Goal: Task Accomplishment & Management: Complete application form

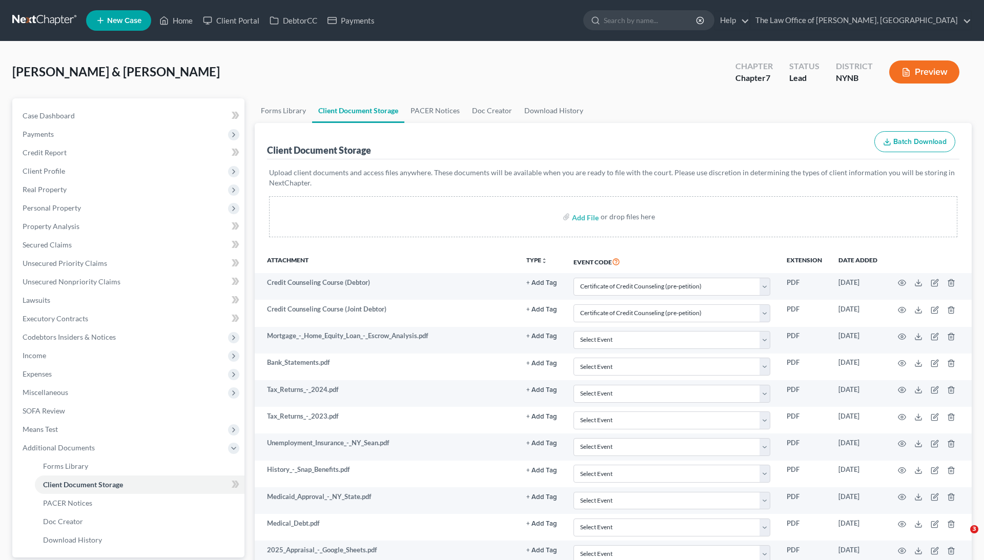
select select "1"
select select "5"
click at [174, 19] on link "Home" at bounding box center [176, 20] width 44 height 18
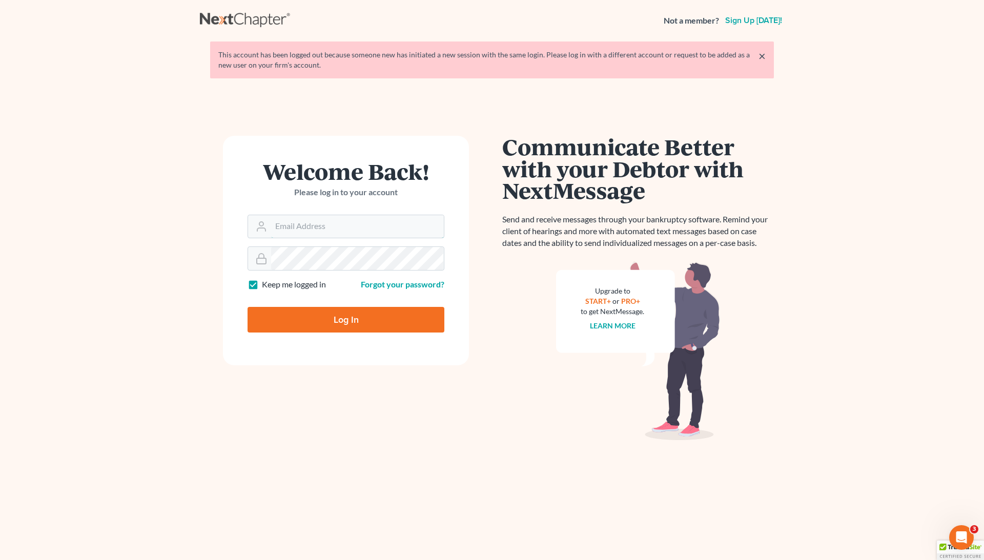
type input "pa@mvnlaw.com"
click at [339, 318] on input "Log In" at bounding box center [346, 320] width 197 height 26
type input "Thinking..."
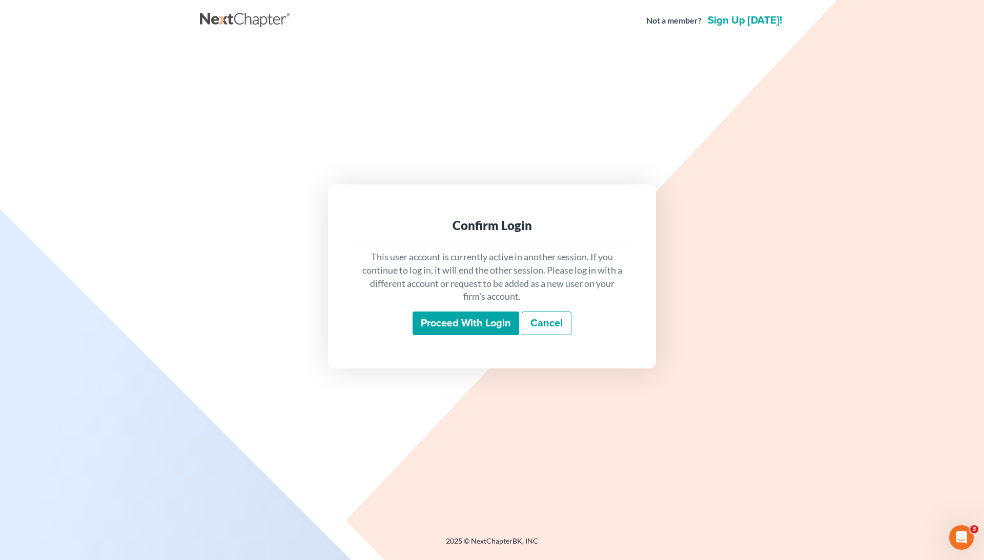
click at [468, 316] on input "Proceed with login" at bounding box center [466, 324] width 107 height 24
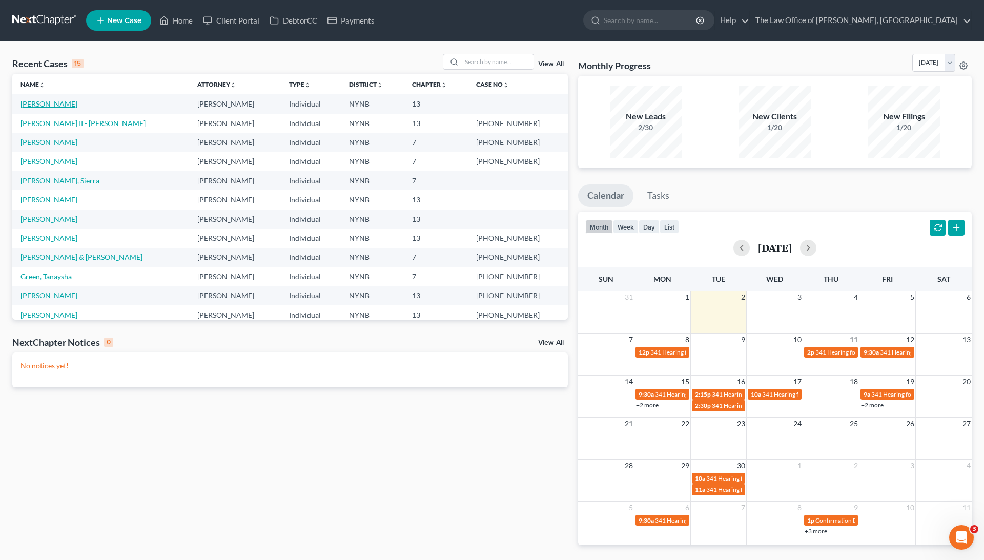
click at [58, 103] on link "[PERSON_NAME]" at bounding box center [49, 103] width 57 height 9
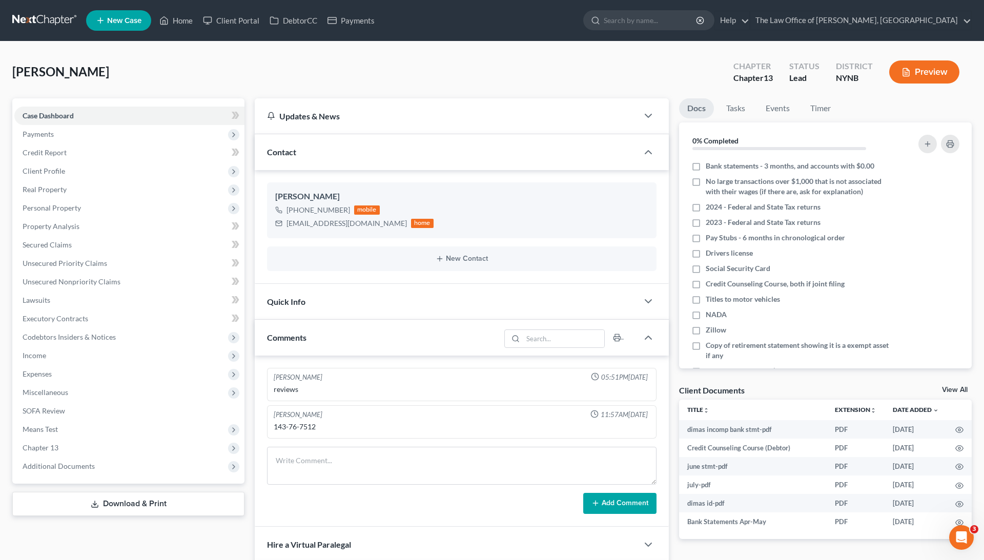
scroll to position [7, 0]
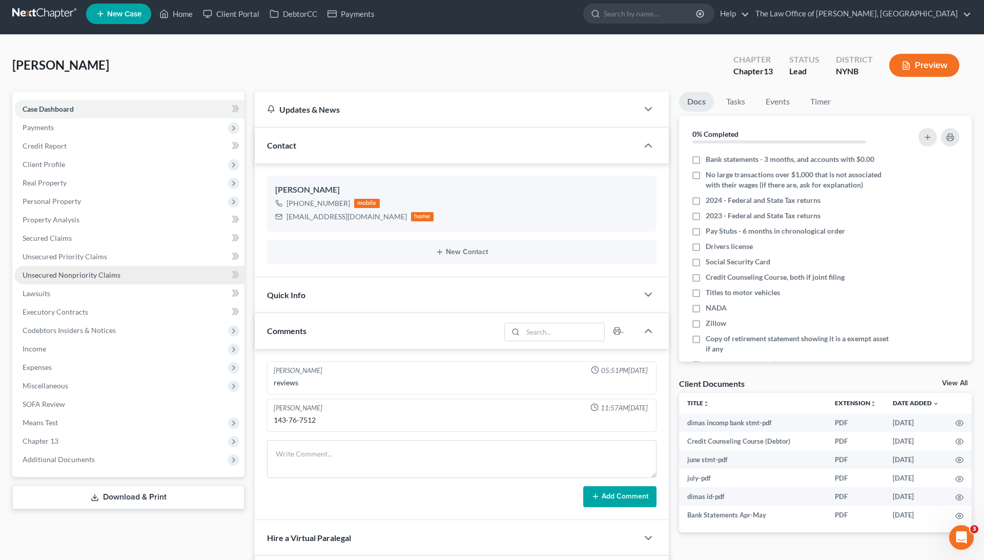
click at [138, 274] on link "Unsecured Nonpriority Claims" at bounding box center [129, 275] width 230 height 18
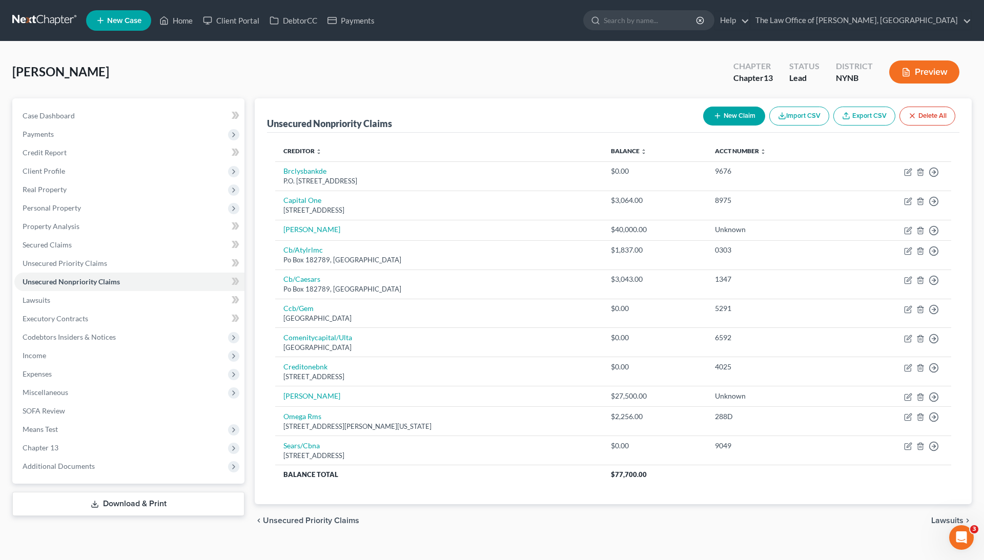
click at [719, 115] on button "New Claim" at bounding box center [734, 116] width 62 height 19
select select "0"
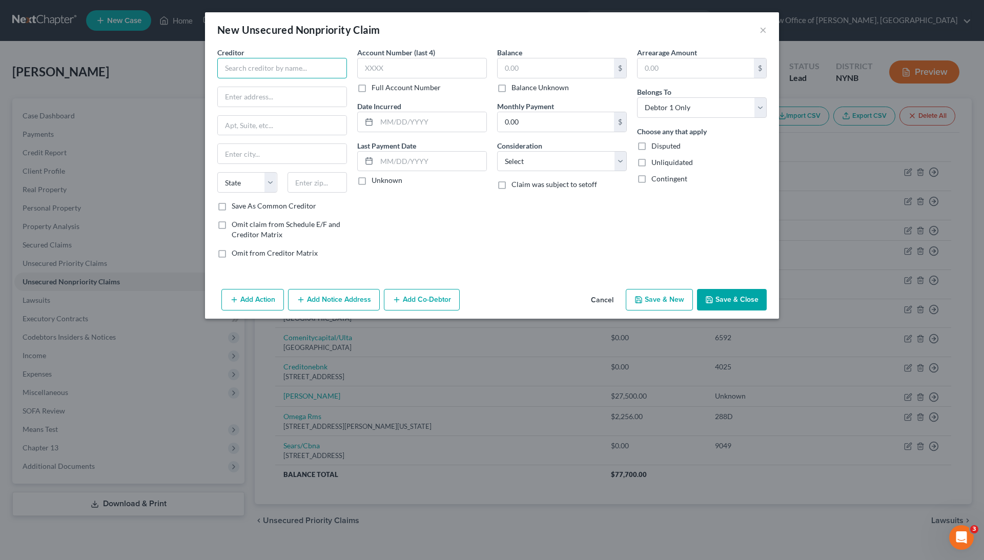
click at [310, 68] on input "text" at bounding box center [282, 68] width 130 height 21
paste input "Capital Management Services LP 698 1/2 south Ogden road Buffalo NY 14206"
click at [333, 67] on input "Capital Management Services LP 698 1/2 south Ogden road Buffalo NY 14206" at bounding box center [282, 68] width 130 height 21
type input "Capital Management Services LP 698 1/2 south Ogden road Buffalo NY"
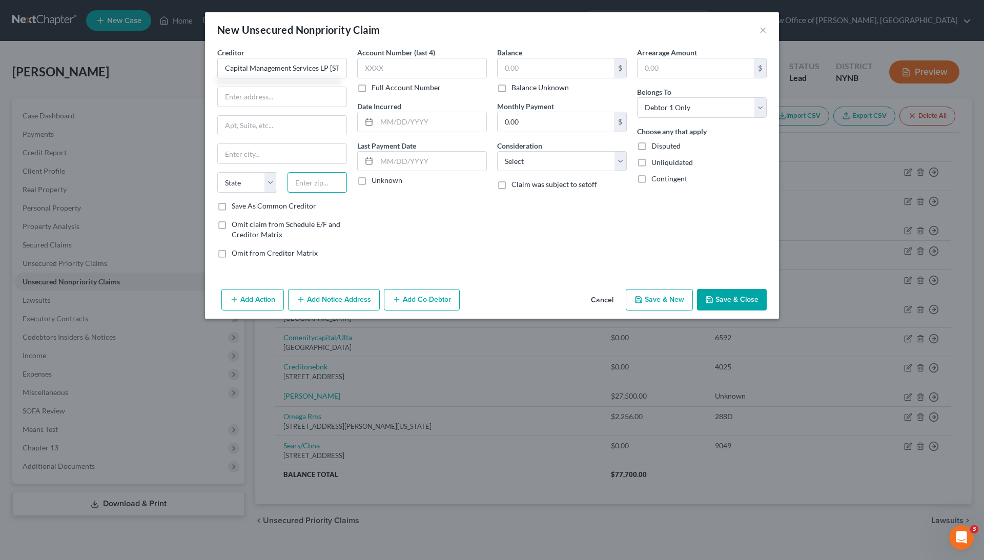
click at [327, 178] on input "text" at bounding box center [318, 182] width 60 height 21
paste input "14206"
type input "14206"
type input "Buffalo"
select select "35"
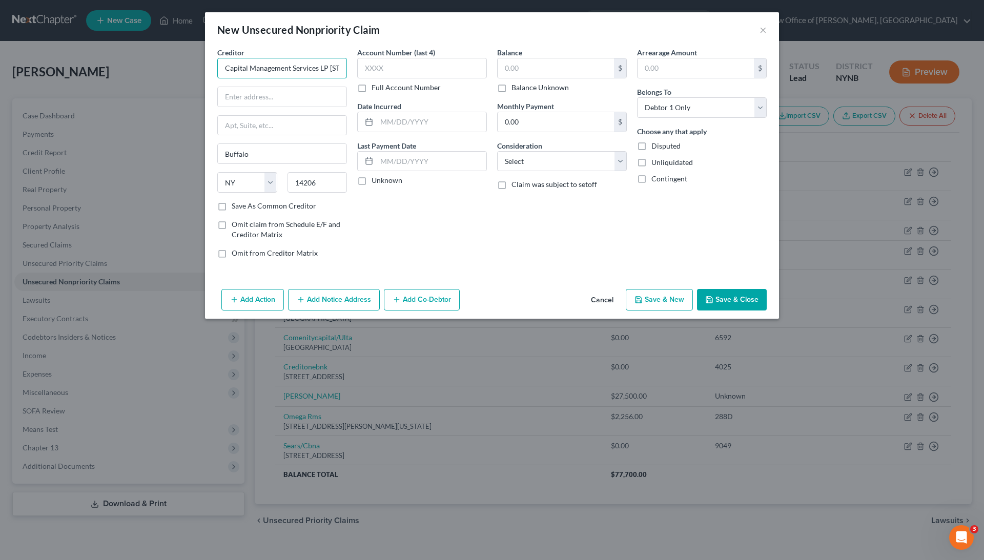
click at [310, 68] on input "Capital Management Services LP 698 1/2 south Ogden road Buffalo NY" at bounding box center [282, 68] width 130 height 21
click at [319, 67] on input "Capital Management Services LP 698 1/2 south Ogden road Buffalo NY" at bounding box center [282, 68] width 130 height 21
drag, startPoint x: 331, startPoint y: 68, endPoint x: 384, endPoint y: 69, distance: 52.8
click at [384, 69] on div "Creditor * Capital Management Services LP 698 1/2 south Ogden road Buffalo NY B…" at bounding box center [492, 156] width 560 height 219
type input "Capital Management Services LP"
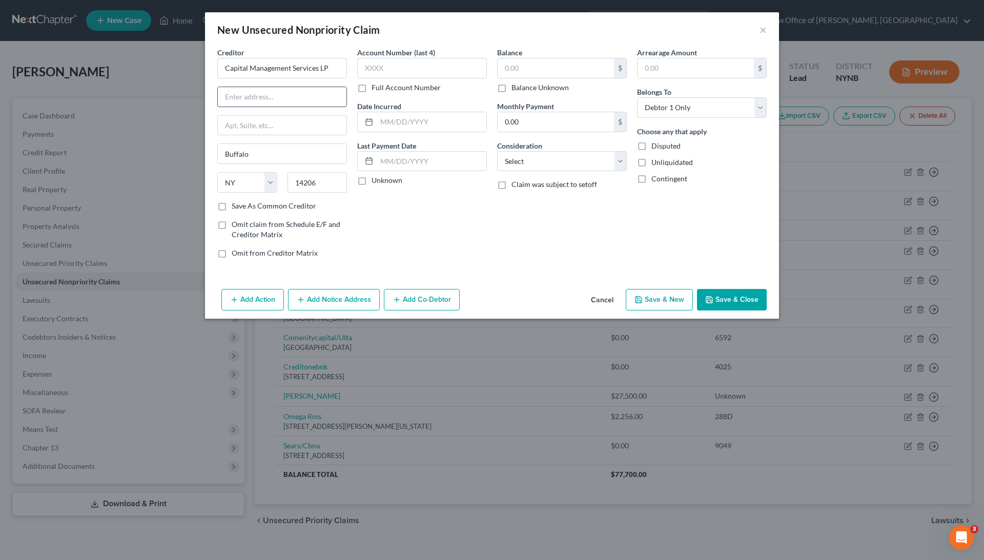
paste input "698 1/2 south Ogden road Buffalo NY"
drag, startPoint x: 291, startPoint y: 94, endPoint x: 356, endPoint y: 95, distance: 64.6
click at [356, 95] on div "Creditor * Capital Management Services LP 698 1/2 south Ogden road Buffalo NY B…" at bounding box center [492, 156] width 560 height 219
type input "698 1/2 south Ogden road"
click at [382, 87] on label "Full Account Number" at bounding box center [406, 88] width 69 height 10
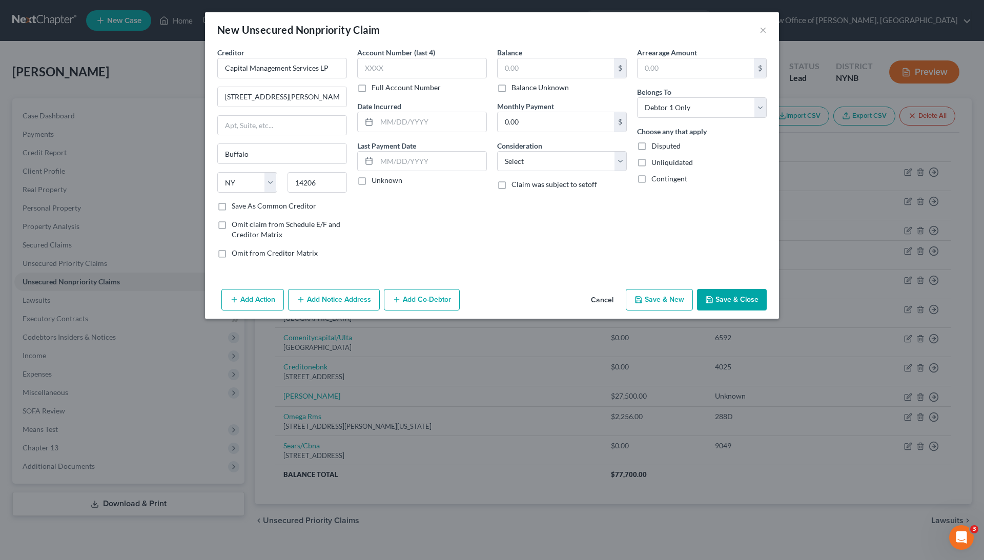
click at [382, 87] on input "Full Account Number" at bounding box center [379, 86] width 7 height 7
click at [512, 85] on label "Balance Unknown" at bounding box center [540, 88] width 57 height 10
click at [516, 85] on input "Balance Unknown" at bounding box center [519, 86] width 7 height 7
checkbox input "true"
type input "0.00"
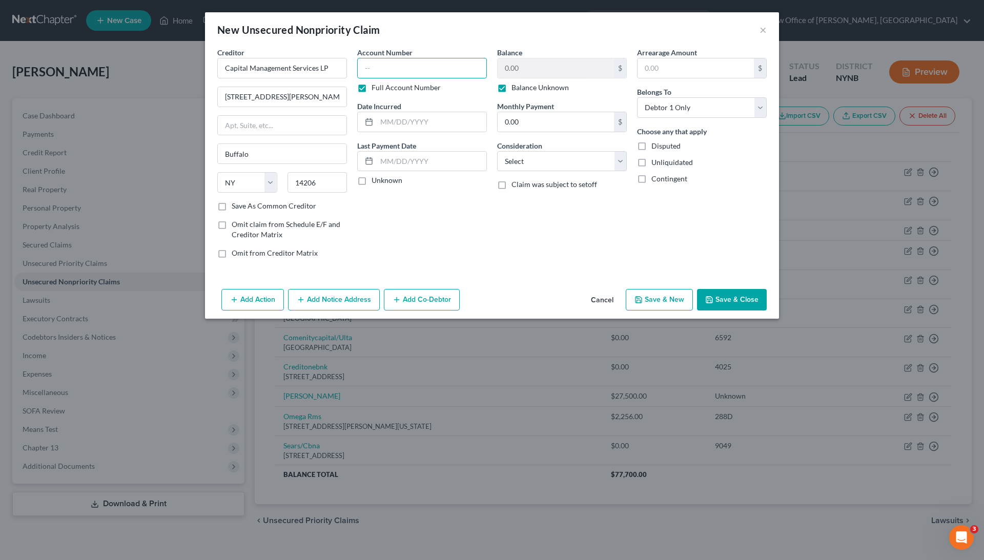
click at [456, 71] on input "text" at bounding box center [422, 68] width 130 height 21
type input "unknown"
click at [713, 293] on button "Save & Close" at bounding box center [732, 300] width 70 height 22
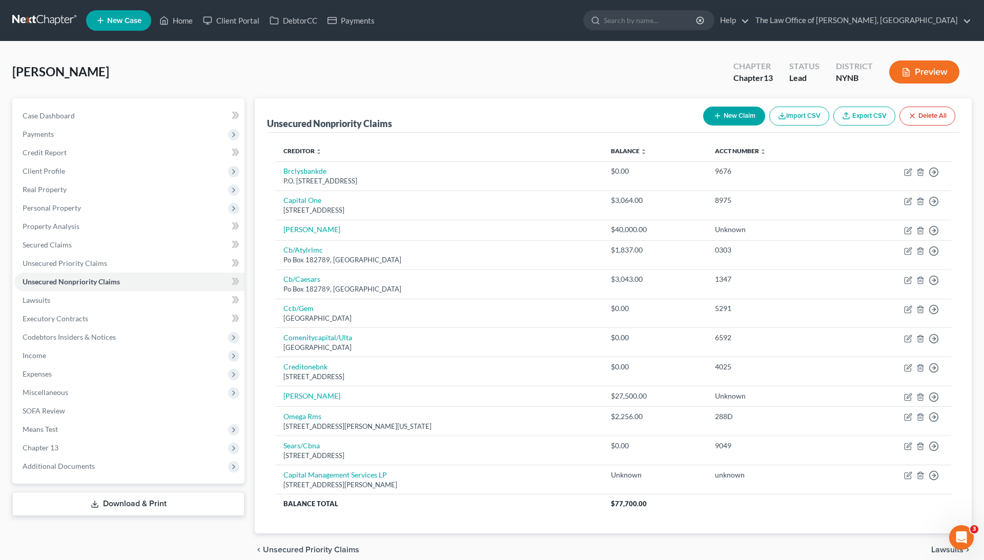
click at [707, 108] on button "New Claim" at bounding box center [734, 116] width 62 height 19
select select "0"
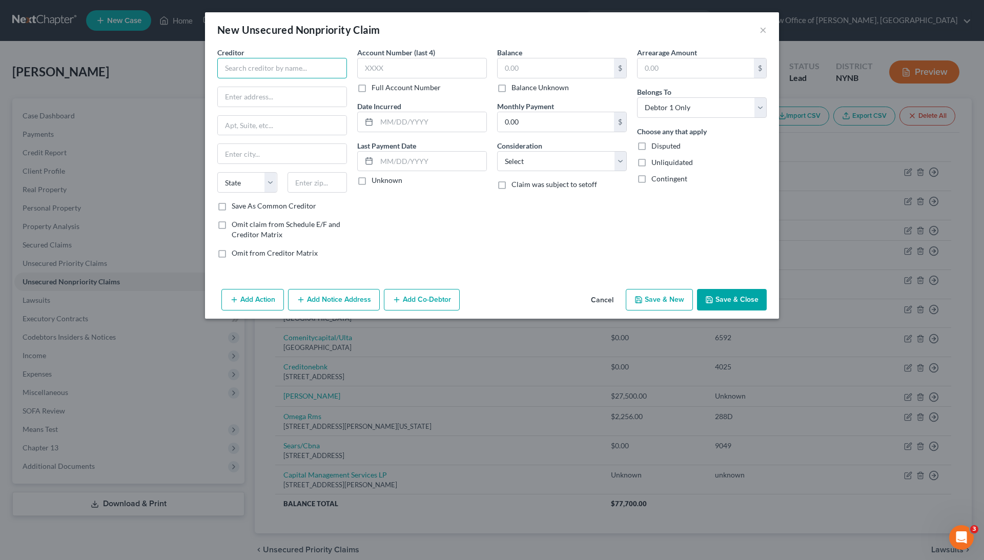
click at [329, 71] on input "text" at bounding box center [282, 68] width 130 height 21
paste input "National Grid PO Box 371376 Pittsburgh PA 15250"
click at [332, 64] on input "National Grid PO Box 371376 Pittsburgh PA 15250" at bounding box center [282, 68] width 130 height 21
type input "National Grid PO Box 371376 Pittsburgh PA"
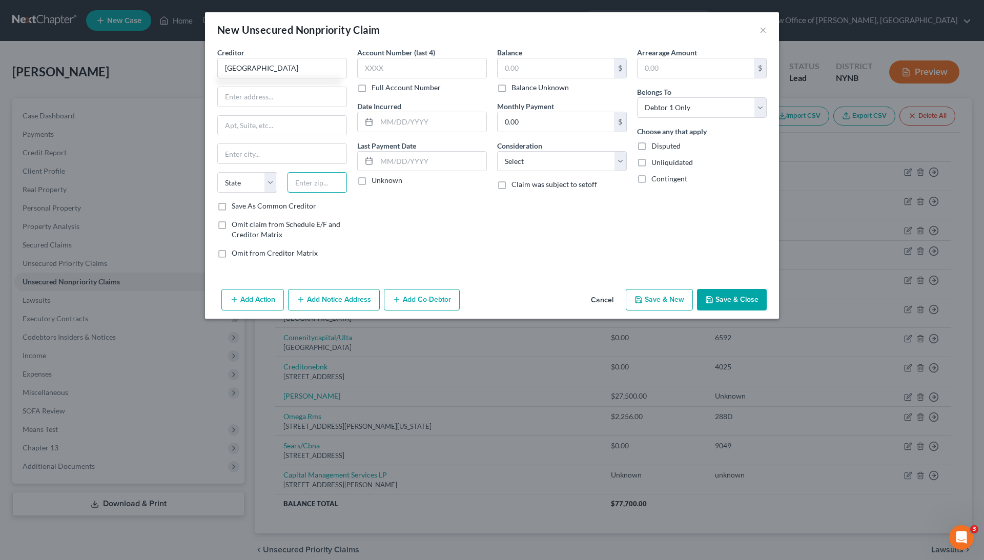
click at [327, 179] on input "text" at bounding box center [318, 182] width 60 height 21
paste input "15250"
type input "15250"
type input "Pittsburgh"
select select "39"
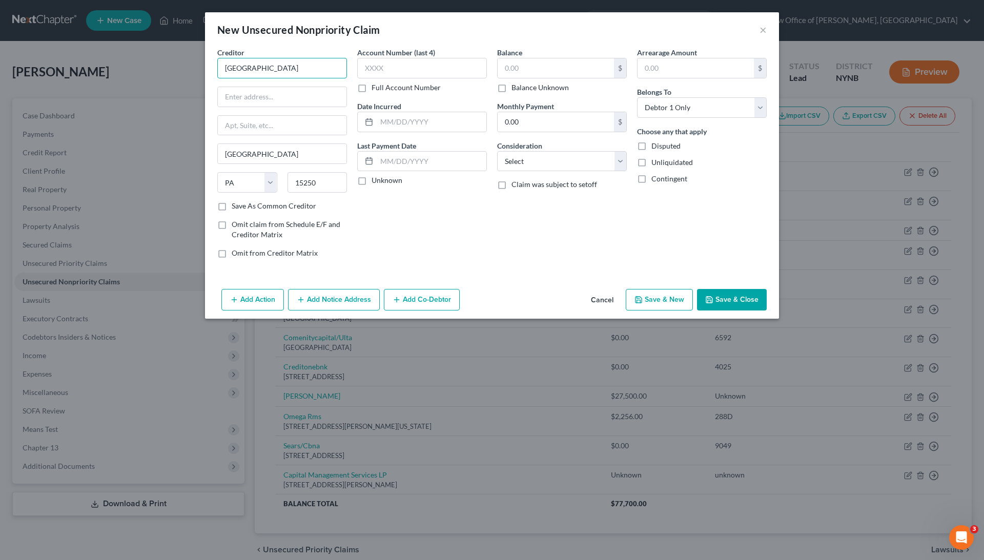
click at [317, 66] on input "National Grid PO Box 371376 Pittsburgh PA" at bounding box center [282, 68] width 130 height 21
drag, startPoint x: 271, startPoint y: 67, endPoint x: 376, endPoint y: 70, distance: 105.7
click at [377, 70] on div "Creditor * National Grid PO Box 371376 Pittsburgh PA Pittsburgh State AL AK AR …" at bounding box center [492, 156] width 560 height 219
type input "National Grid"
paste input "PO Box 371376 Pittsburgh PA"
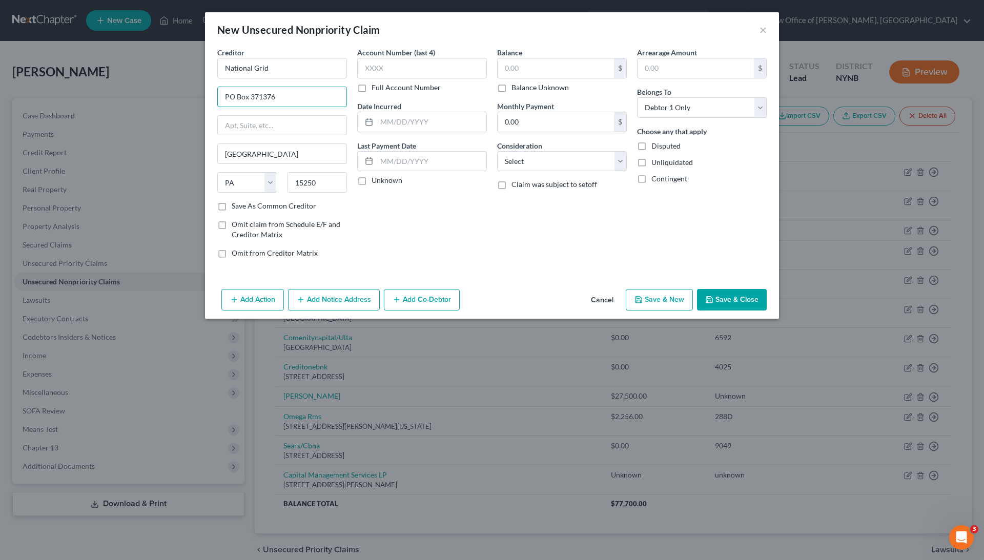
type input "PO Box 371376"
click at [415, 87] on label "Full Account Number" at bounding box center [406, 88] width 69 height 10
click at [383, 87] on input "Full Account Number" at bounding box center [379, 86] width 7 height 7
click at [525, 87] on label "Balance Unknown" at bounding box center [540, 88] width 57 height 10
click at [522, 87] on input "Balance Unknown" at bounding box center [519, 86] width 7 height 7
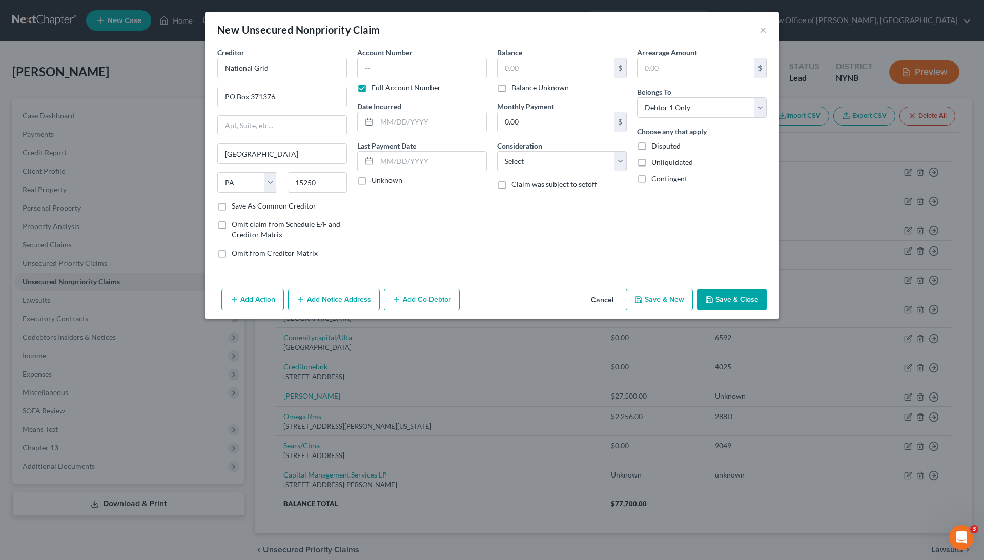
checkbox input "true"
type input "0.00"
click at [456, 58] on input "text" at bounding box center [422, 68] width 130 height 21
type input "unknown"
click at [510, 259] on div "Balance 0.00 $ Balance Unknown Balance Undetermined 0.00 $ Balance Unknown Mont…" at bounding box center [562, 156] width 140 height 219
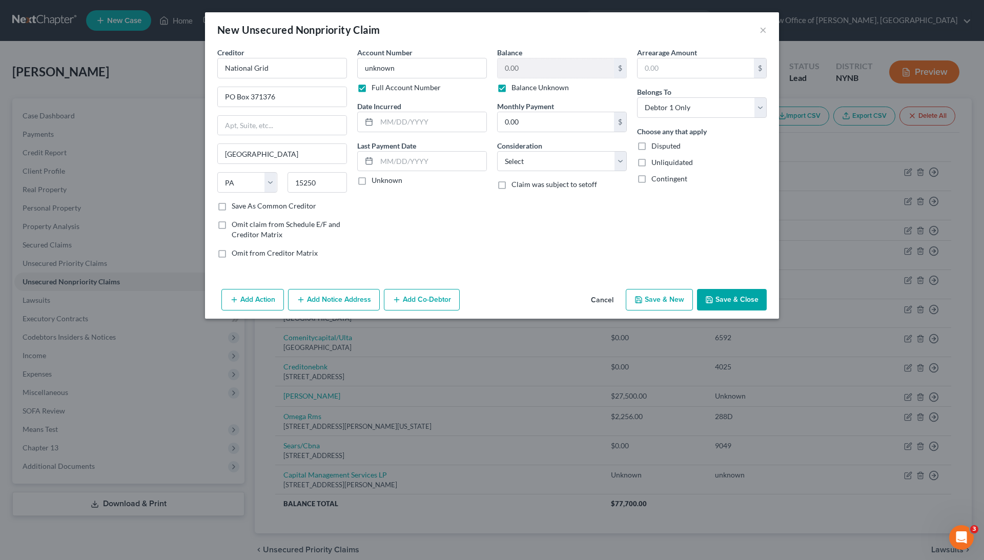
click at [721, 296] on button "Save & Close" at bounding box center [732, 300] width 70 height 22
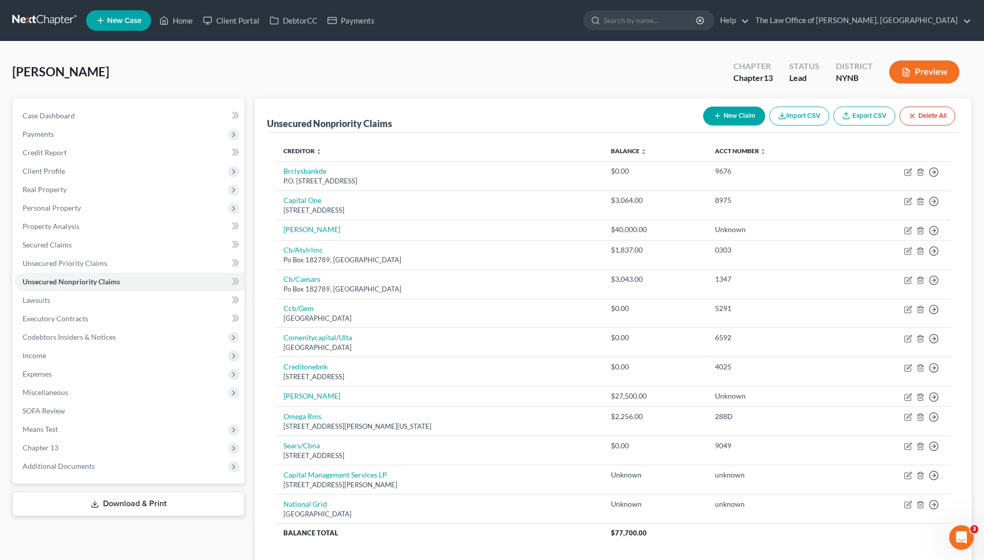
click at [734, 116] on button "New Claim" at bounding box center [734, 116] width 62 height 19
select select "0"
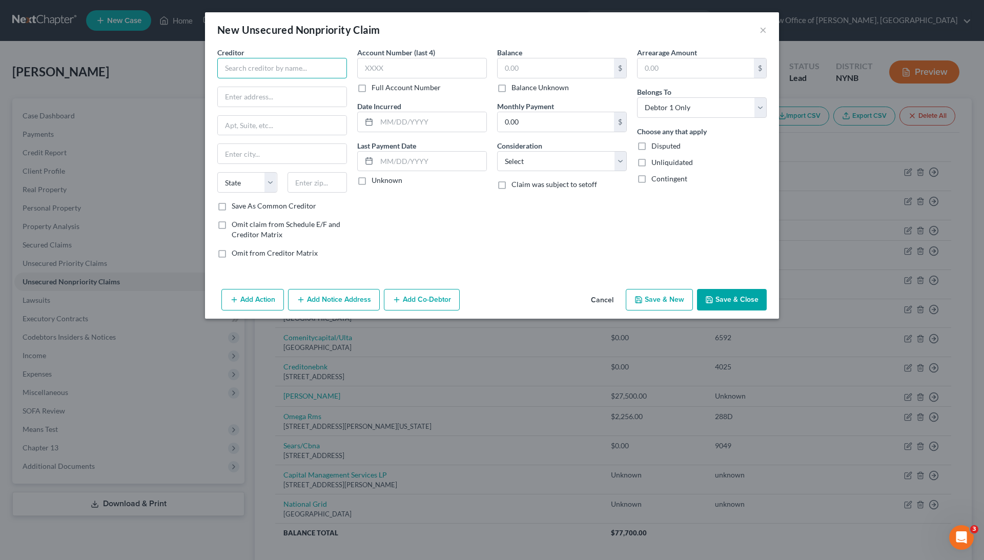
click at [332, 74] on input "text" at bounding box center [282, 68] width 130 height 21
paste input "Dente Trading"
type input "Dente Trading"
paste input "30 Canfield Rd, Cedar Grove, NJ 07009"
drag, startPoint x: 292, startPoint y: 96, endPoint x: 345, endPoint y: 95, distance: 53.3
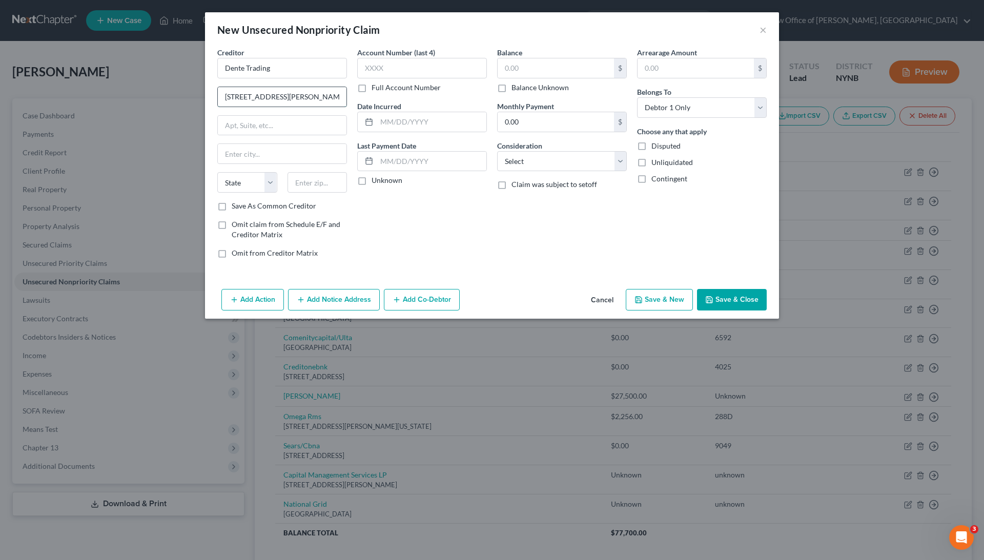
click at [346, 96] on input "30 Canfield Rd, Cedar Grove, NJ 07009" at bounding box center [282, 96] width 129 height 19
type input "30 Canfield Rd, Cedar Grove"
click at [325, 181] on input "text" at bounding box center [318, 182] width 60 height 21
paste input ", NJ 07009"
drag, startPoint x: 310, startPoint y: 183, endPoint x: 279, endPoint y: 183, distance: 30.8
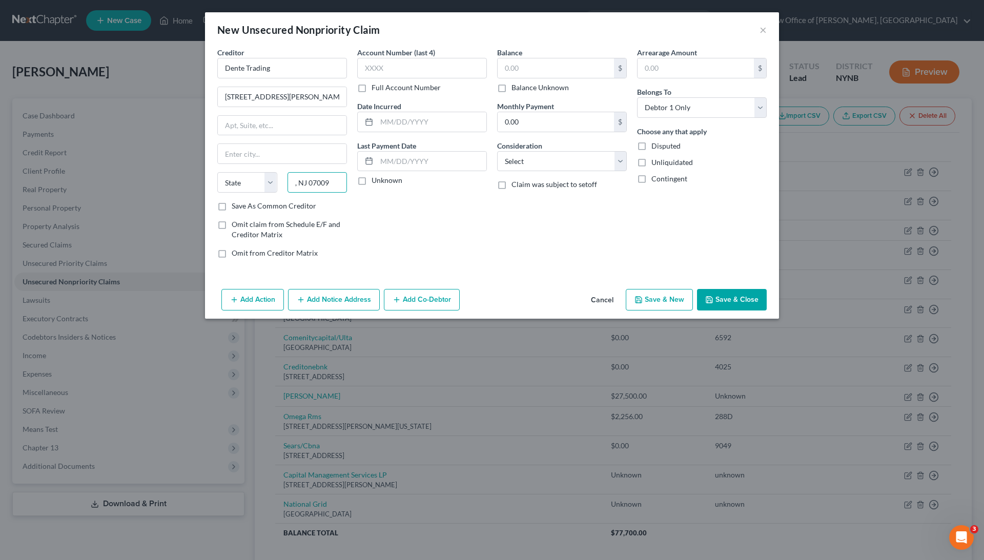
click at [279, 183] on div "State AL AK AR AZ CA CO CT DE DC FL GA GU HI ID IL IN IA KS KY LA ME MD MA MI M…" at bounding box center [282, 186] width 140 height 29
type input "07009"
type input "Cedar Grove"
select select "33"
drag, startPoint x: 322, startPoint y: 96, endPoint x: 273, endPoint y: 96, distance: 49.2
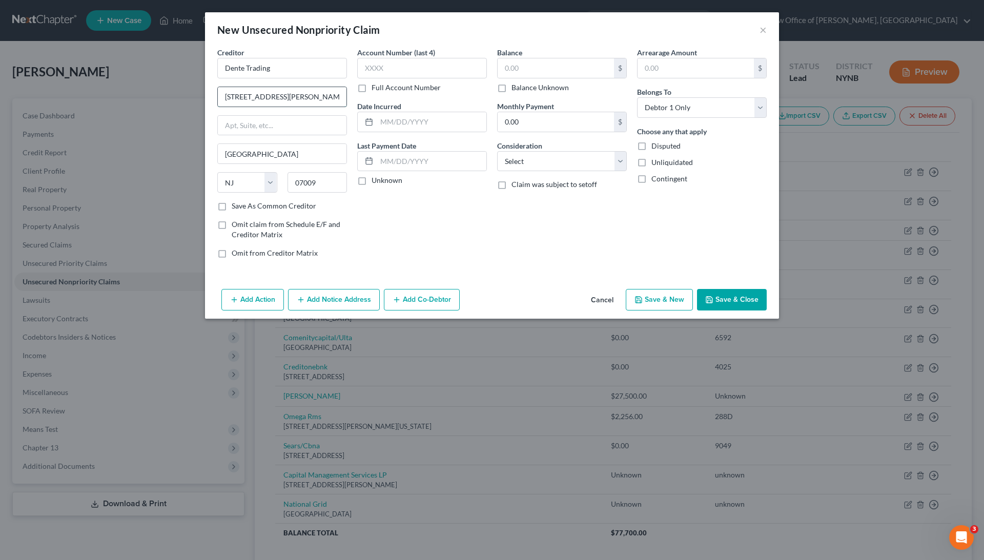
click at [273, 96] on input "30 Canfield Rd, Cedar Grove" at bounding box center [282, 96] width 129 height 19
type input "30 Canfield Rd"
click at [424, 216] on div "Account Number (last 4) Full Account Number Date Incurred Last Payment Date Unk…" at bounding box center [422, 156] width 140 height 219
click at [421, 83] on label "Full Account Number" at bounding box center [406, 88] width 69 height 10
click at [383, 83] on input "Full Account Number" at bounding box center [379, 86] width 7 height 7
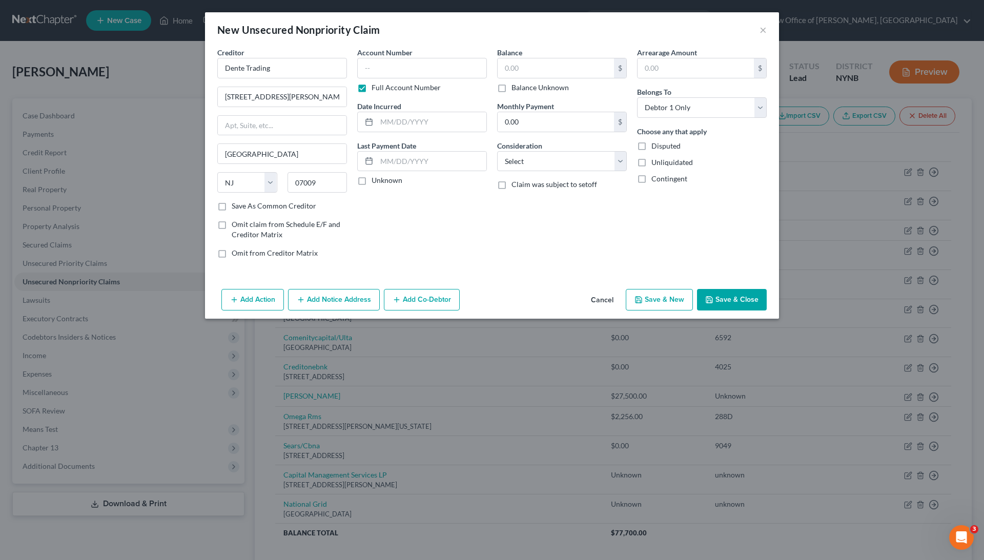
click at [531, 86] on label "Balance Unknown" at bounding box center [540, 88] width 57 height 10
click at [522, 86] on input "Balance Unknown" at bounding box center [519, 86] width 7 height 7
checkbox input "true"
type input "0.00"
click at [471, 67] on input "text" at bounding box center [422, 68] width 130 height 21
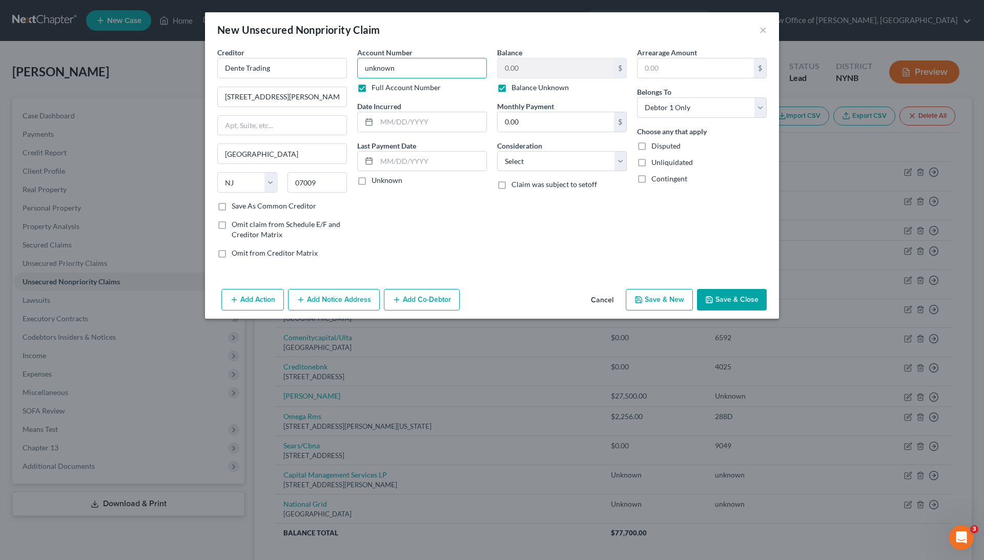
type input "unknown"
click at [597, 211] on div "Balance 0.00 $ Balance Unknown Balance Undetermined 0.00 $ Balance Unknown Mont…" at bounding box center [562, 156] width 140 height 219
click at [723, 296] on button "Save & Close" at bounding box center [732, 300] width 70 height 22
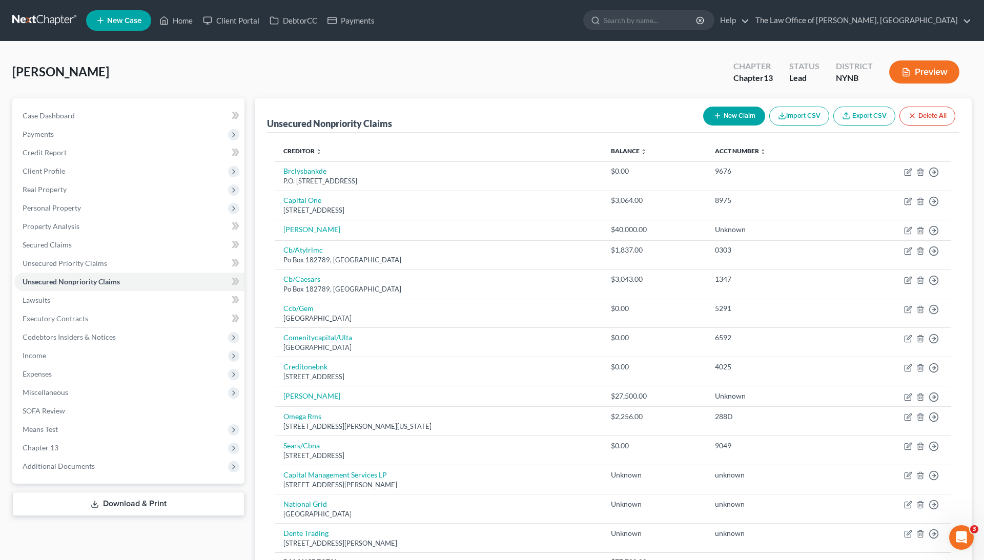
click at [737, 113] on button "New Claim" at bounding box center [734, 116] width 62 height 19
select select "0"
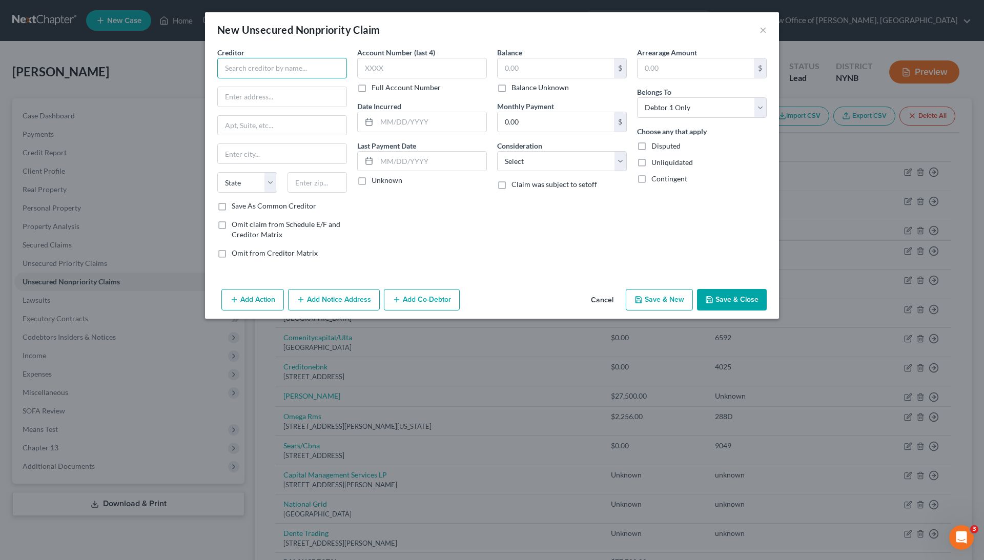
click at [330, 68] on input "text" at bounding box center [282, 68] width 130 height 21
paste input "GFO Stone"
type input "GFO Stone"
paste input "112 Monroe St, Garfield, NJ 07026"
click at [314, 95] on input "112 Monroe St, Garfield, NJ 07026" at bounding box center [282, 96] width 129 height 19
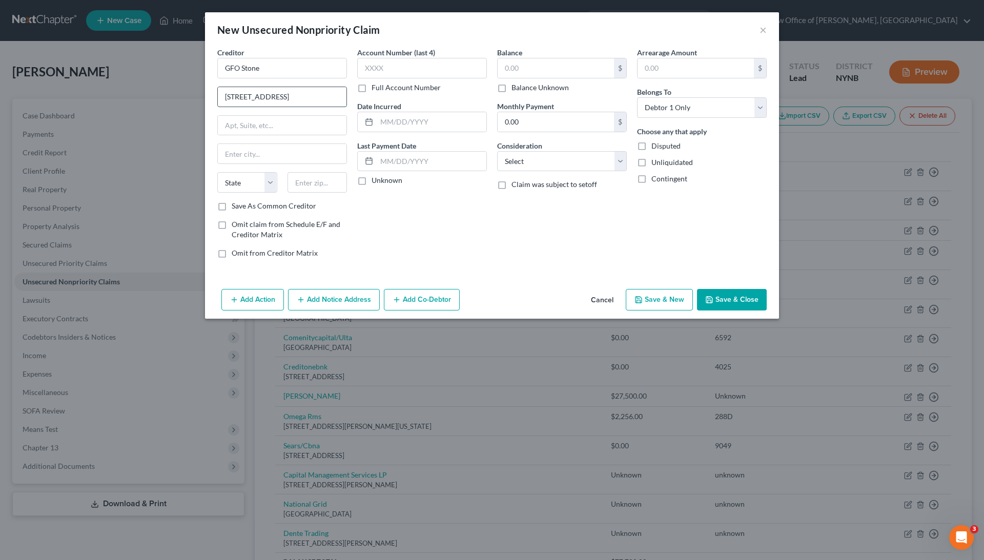
click at [314, 95] on input "112 Monroe St, Garfield, NJ 07026" at bounding box center [282, 96] width 129 height 19
type input "112 Monroe St"
click at [320, 185] on input "text" at bounding box center [318, 182] width 60 height 21
paste input "07026"
type input "07026"
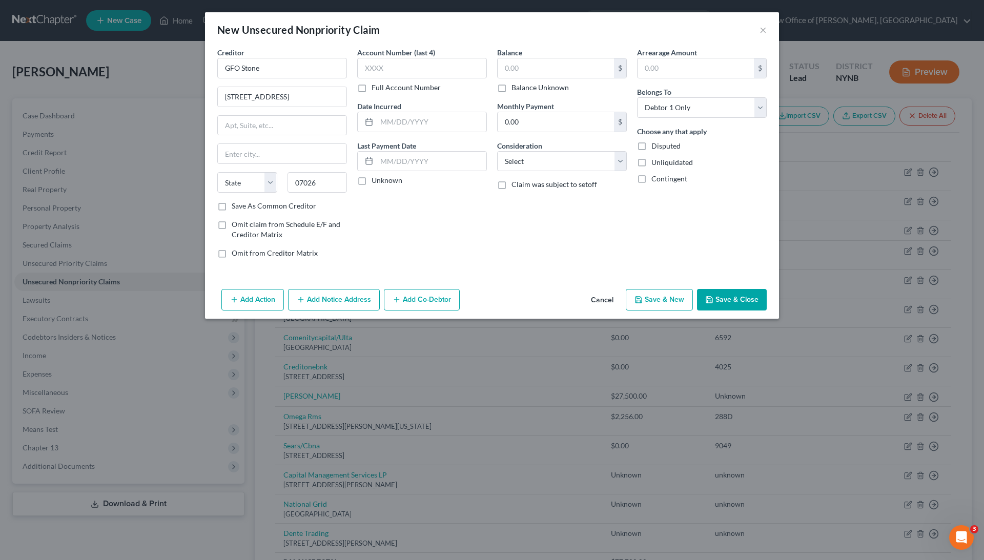
type input "Garfield"
select select "33"
click at [419, 89] on label "Full Account Number" at bounding box center [406, 88] width 69 height 10
click at [383, 89] on input "Full Account Number" at bounding box center [379, 86] width 7 height 7
click at [528, 85] on label "Balance Unknown" at bounding box center [540, 88] width 57 height 10
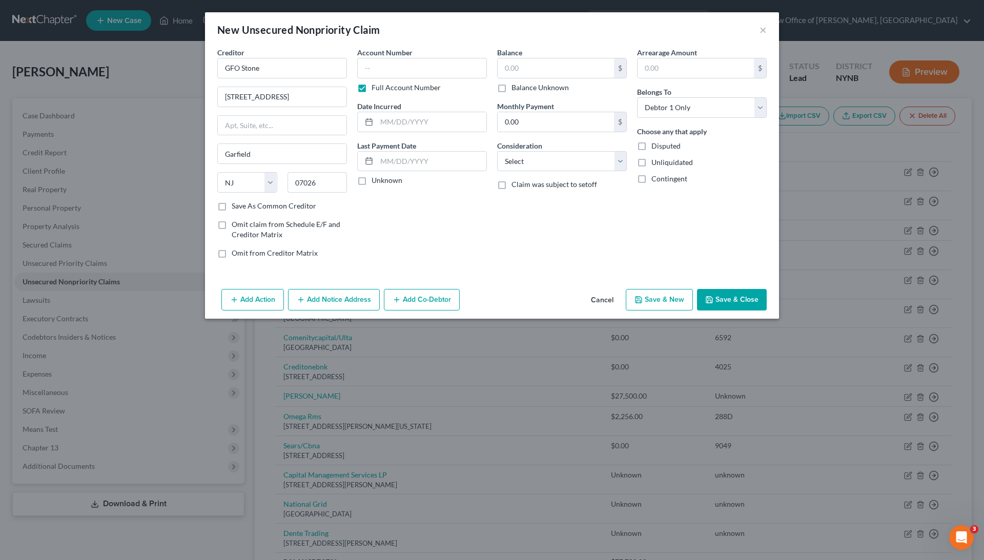
click at [522, 85] on input "Balance Unknown" at bounding box center [519, 86] width 7 height 7
checkbox input "true"
type input "0.00"
click at [435, 62] on input "text" at bounding box center [422, 68] width 130 height 21
type input "unknown"
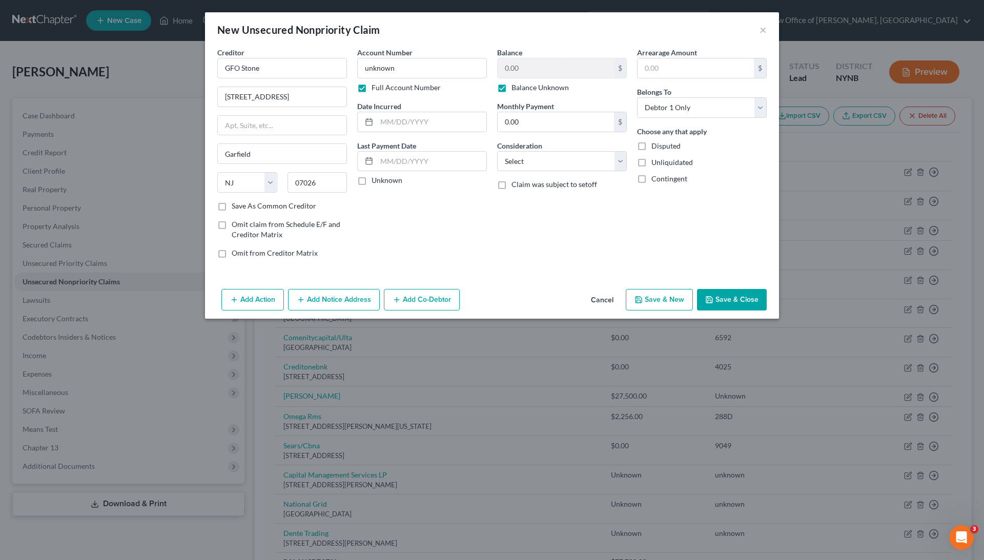
click at [622, 235] on div "Balance 0.00 $ Balance Unknown Balance Undetermined 0.00 $ Balance Unknown Mont…" at bounding box center [562, 156] width 140 height 219
click at [755, 304] on button "Save & Close" at bounding box center [732, 300] width 70 height 22
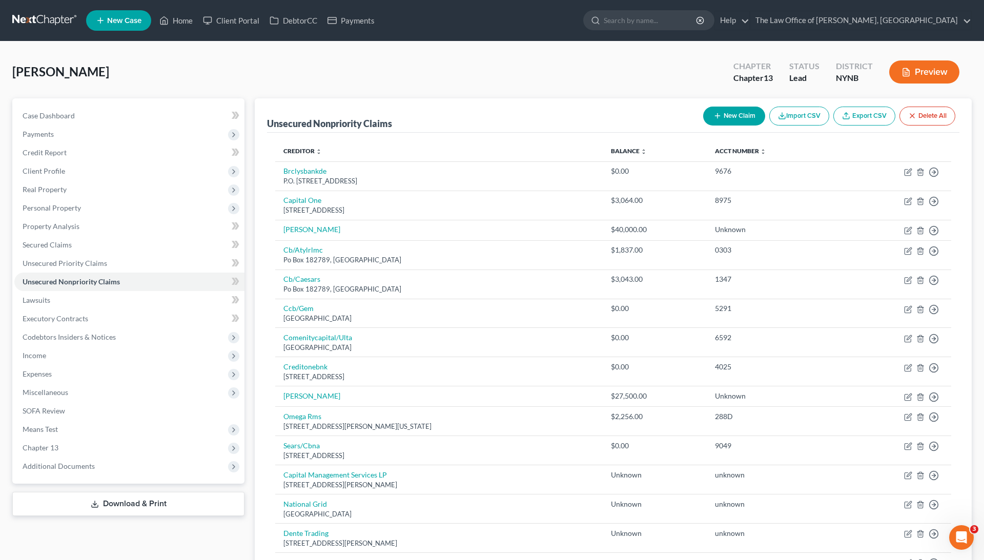
click at [741, 116] on button "New Claim" at bounding box center [734, 116] width 62 height 19
select select "0"
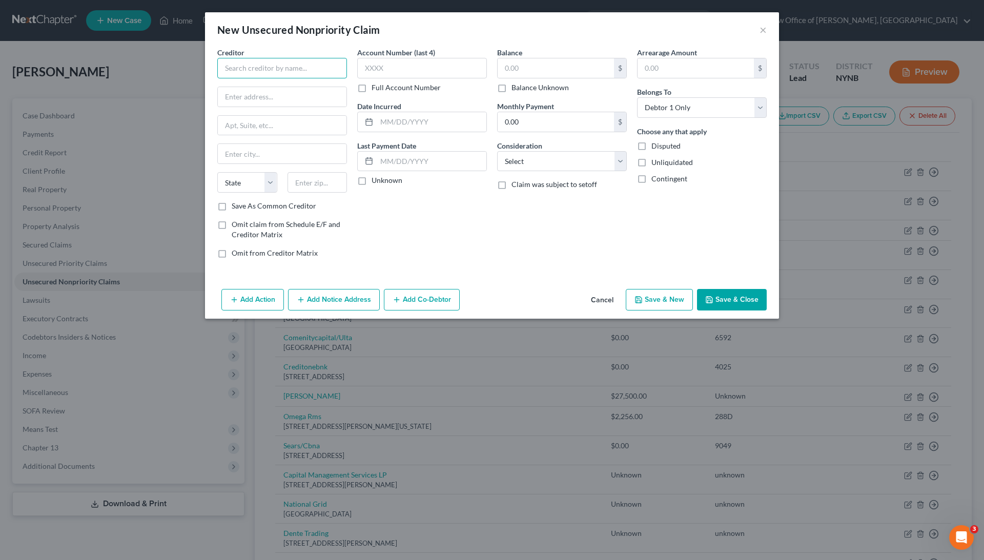
click at [325, 66] on input "text" at bounding box center [282, 68] width 130 height 21
paste input "Emerstone"
type input "Emerstone"
paste input "1985 Rutgers University Blvd, Lakewood, NJ 08701"
click at [312, 94] on input "1985 Rutgers University Blvd, Lakewood, NJ 08701" at bounding box center [282, 96] width 129 height 19
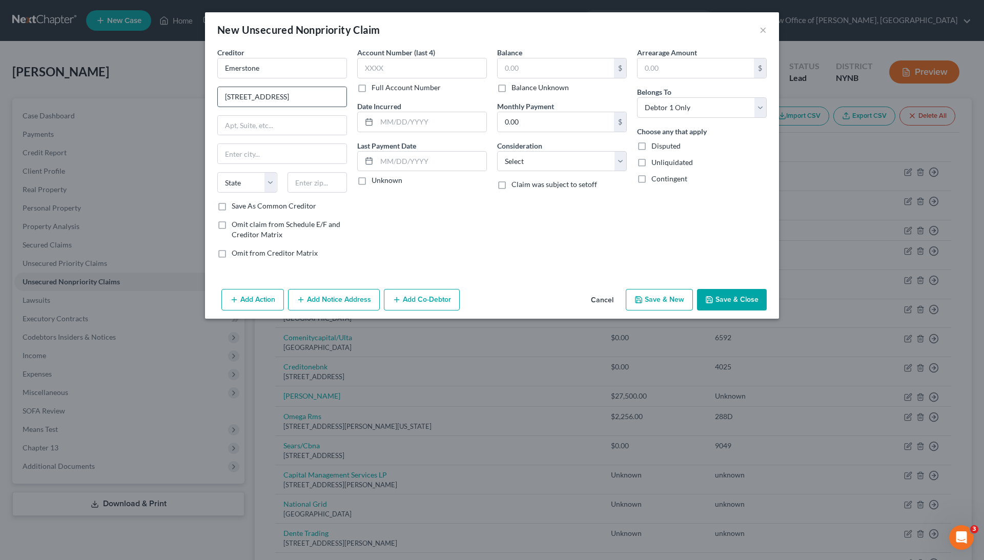
click at [312, 94] on input "1985 Rutgers University Blvd, Lakewood, NJ 08701" at bounding box center [282, 96] width 129 height 19
type input "1985 Rutgers University Blvd"
click at [327, 178] on input "text" at bounding box center [318, 182] width 60 height 21
paste input "08701"
type input "08701"
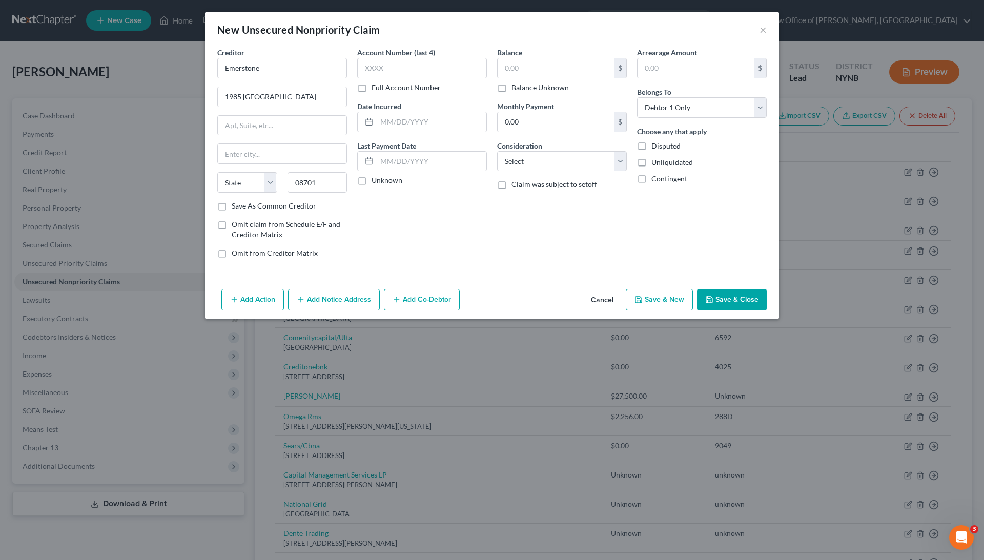
type input "Lakewood"
select select "33"
click at [416, 234] on div "Account Number (last 4) Full Account Number Date Incurred Last Payment Date Unk…" at bounding box center [422, 156] width 140 height 219
click at [407, 85] on label "Full Account Number" at bounding box center [406, 88] width 69 height 10
click at [383, 85] on input "Full Account Number" at bounding box center [379, 86] width 7 height 7
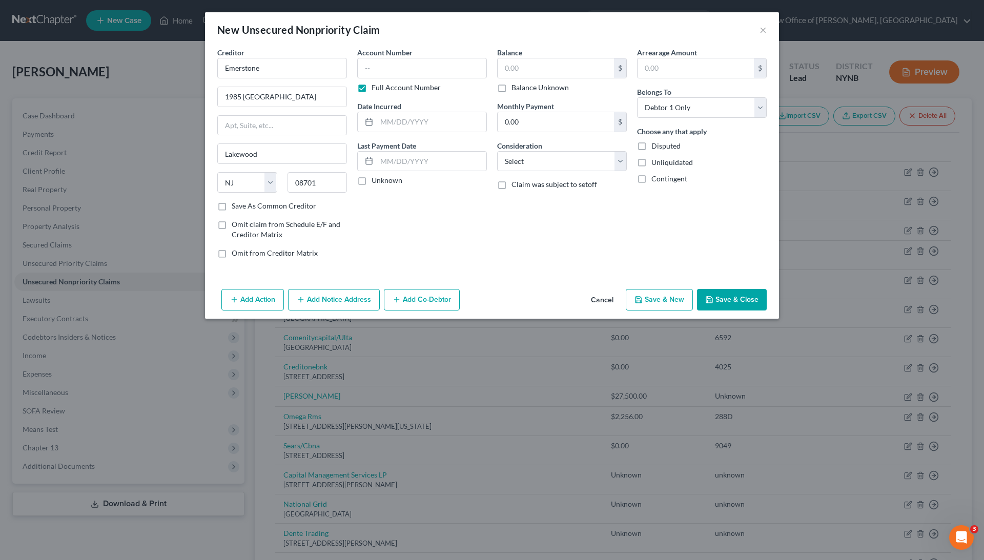
click at [529, 83] on label "Balance Unknown" at bounding box center [540, 88] width 57 height 10
click at [522, 83] on input "Balance Unknown" at bounding box center [519, 86] width 7 height 7
checkbox input "true"
type input "0.00"
click at [449, 70] on input "text" at bounding box center [422, 68] width 130 height 21
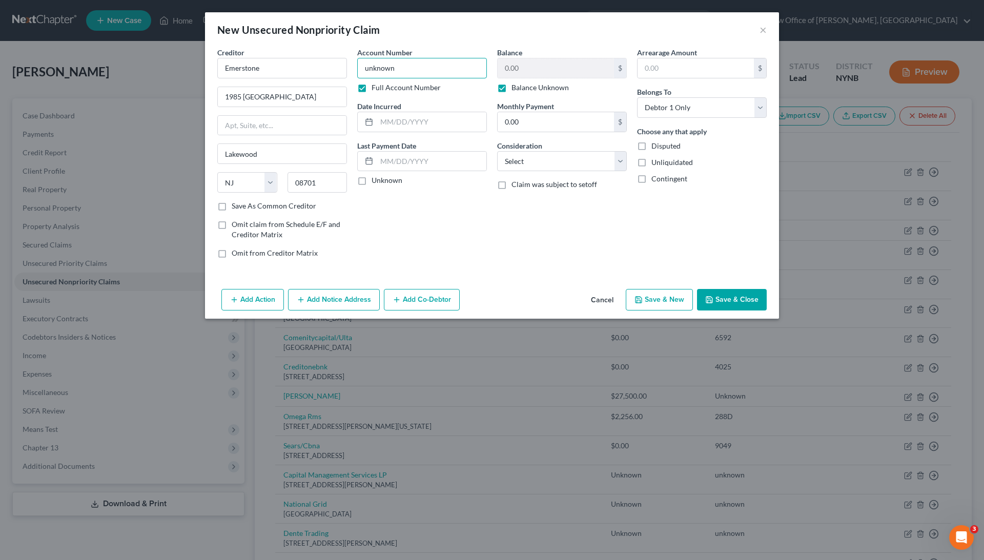
type input "unknown"
click at [719, 295] on button "Save & Close" at bounding box center [732, 300] width 70 height 22
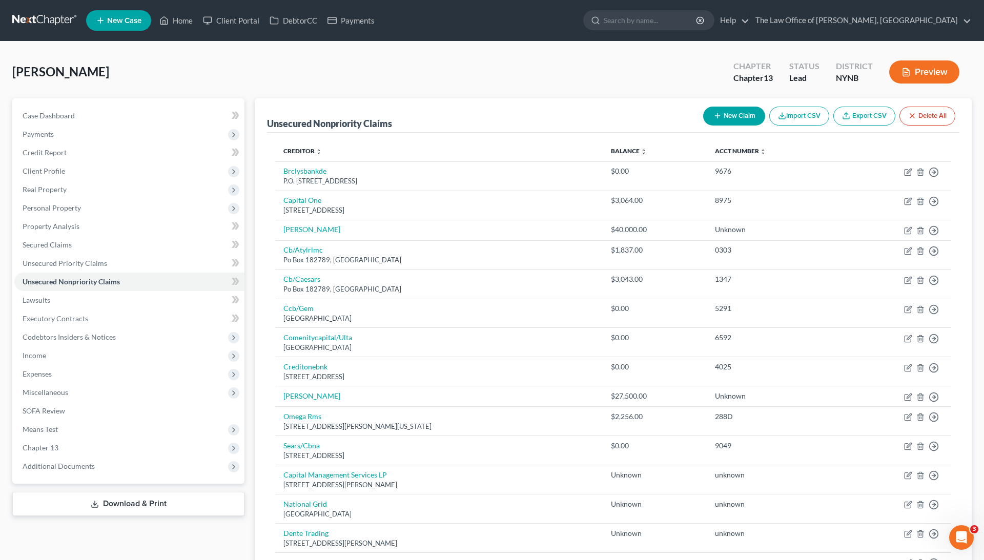
click at [746, 122] on button "New Claim" at bounding box center [734, 116] width 62 height 19
select select "0"
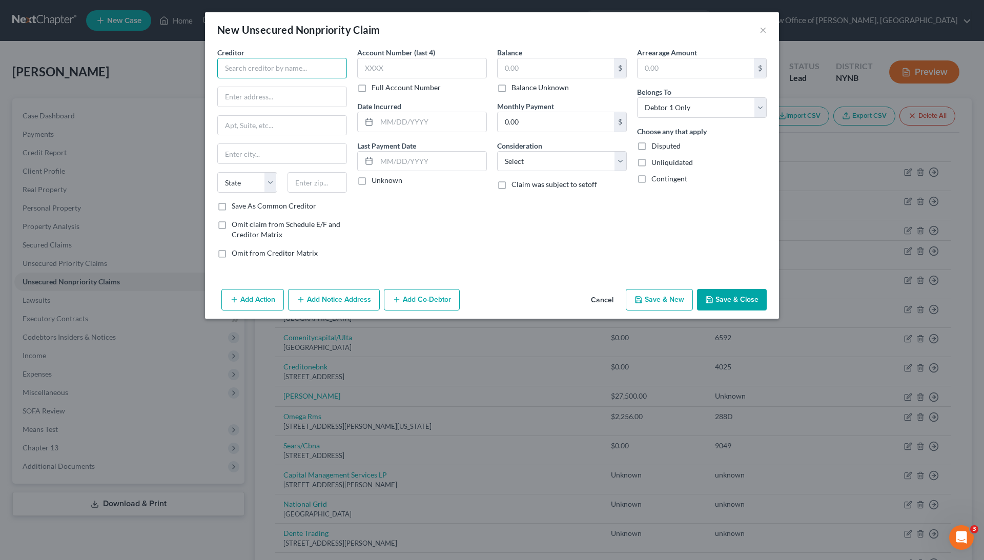
click at [300, 70] on input "text" at bounding box center [282, 68] width 130 height 21
paste input "Ohm stone"
click at [238, 70] on input "Ohm stone" at bounding box center [282, 68] width 130 height 21
click at [249, 70] on input "OHM stone" at bounding box center [282, 68] width 130 height 21
click at [303, 87] on input "text" at bounding box center [282, 96] width 129 height 19
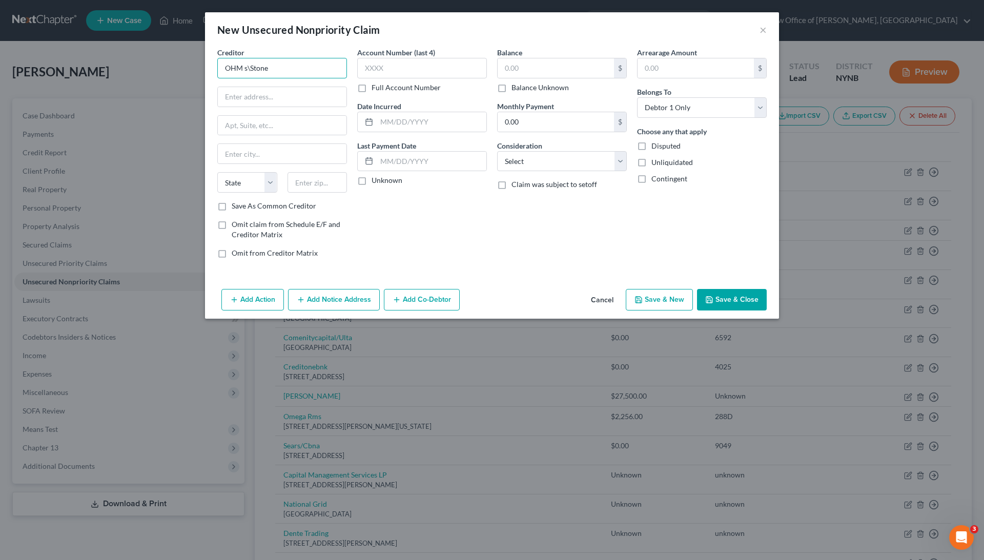
click at [249, 72] on input "OHM s\Stone" at bounding box center [282, 68] width 130 height 21
click at [250, 68] on input "OHM s\Stone" at bounding box center [282, 68] width 130 height 21
type input "OHM Stone"
click at [255, 110] on div "Creditor * OHM Stone State AL AK AR AZ CA CO CT DE DC FL GA GU HI ID IL IN IA K…" at bounding box center [282, 124] width 130 height 154
click at [257, 101] on input "text" at bounding box center [282, 96] width 129 height 19
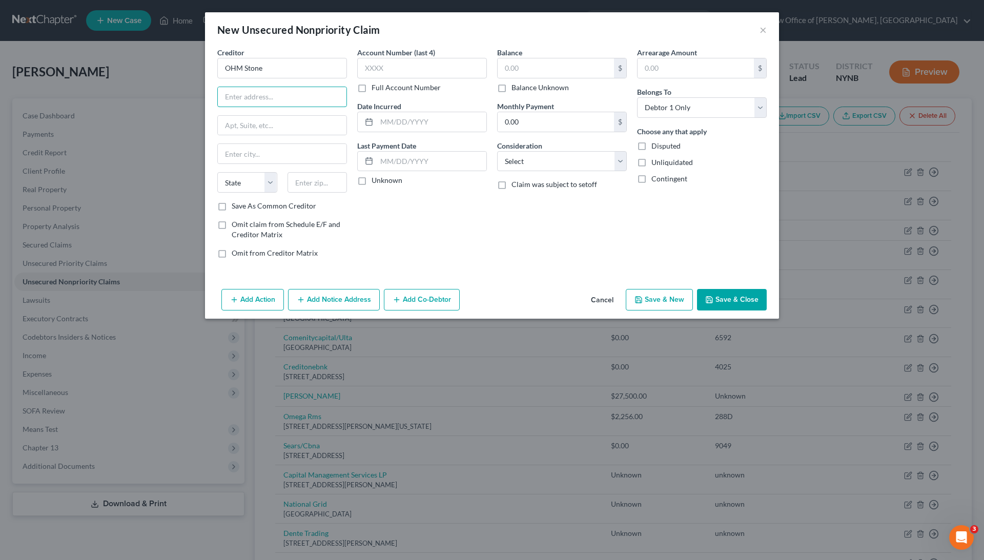
paste input "195 Prospect Plains Rd, Monroe Township, NJ 08831"
click at [312, 93] on input "195 Prospect Plains Rd, Monroe Township, NJ 08831" at bounding box center [282, 96] width 129 height 19
click at [313, 93] on input "195 Prospect Plains Rd, Monroe Township, NJ 08831" at bounding box center [282, 96] width 129 height 19
type input "195 Prospect Plains Rd"
click at [326, 178] on input "text" at bounding box center [318, 182] width 60 height 21
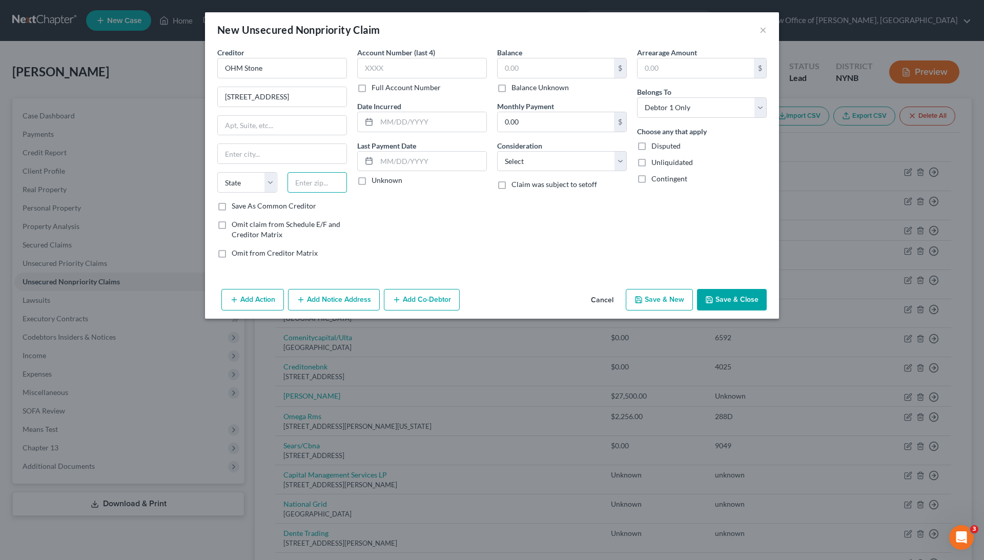
paste input "08831"
type input "08831"
type input "Jamesburg"
select select "33"
click at [411, 243] on div "Account Number (last 4) Full Account Number Date Incurred Last Payment Date Unk…" at bounding box center [422, 156] width 140 height 219
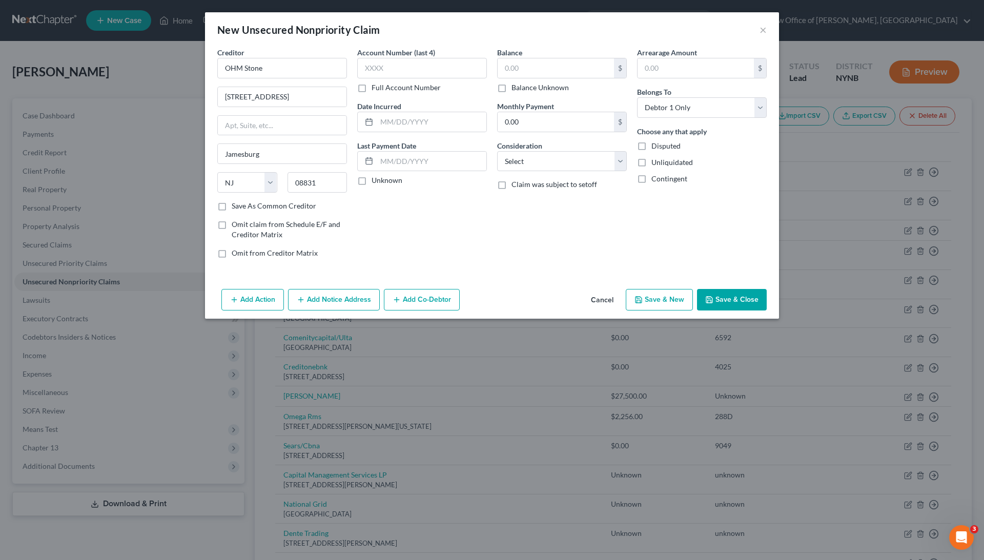
click at [400, 88] on label "Full Account Number" at bounding box center [406, 88] width 69 height 10
click at [383, 88] on input "Full Account Number" at bounding box center [379, 86] width 7 height 7
click at [536, 87] on label "Balance Unknown" at bounding box center [540, 88] width 57 height 10
click at [522, 87] on input "Balance Unknown" at bounding box center [519, 86] width 7 height 7
checkbox input "true"
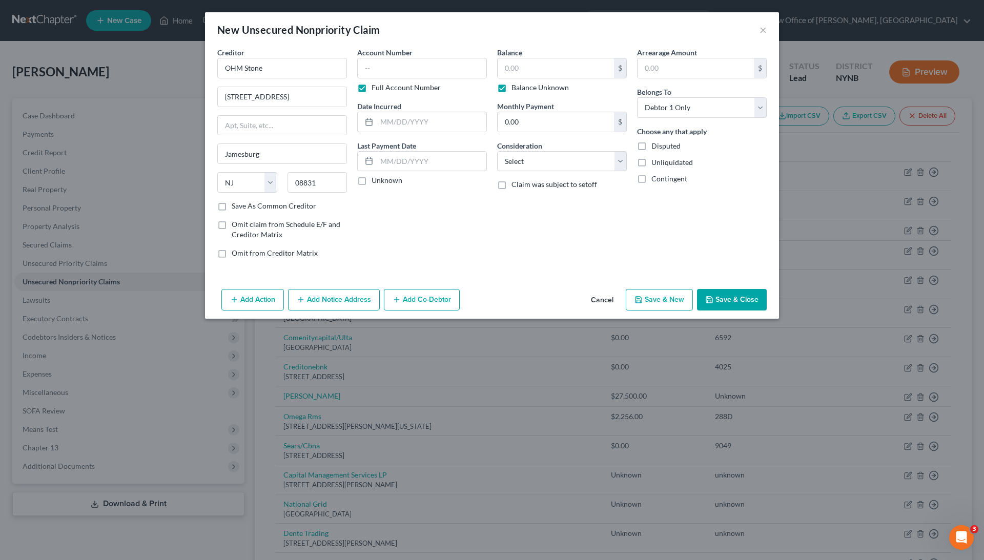
type input "0.00"
click at [456, 62] on input "text" at bounding box center [422, 68] width 130 height 21
type input "unknown"
drag, startPoint x: 456, startPoint y: 63, endPoint x: 559, endPoint y: 261, distance: 224.1
click at [559, 261] on div "Balance 0.00 $ Balance Unknown Balance Undetermined 0.00 $ Balance Unknown Mont…" at bounding box center [562, 156] width 140 height 219
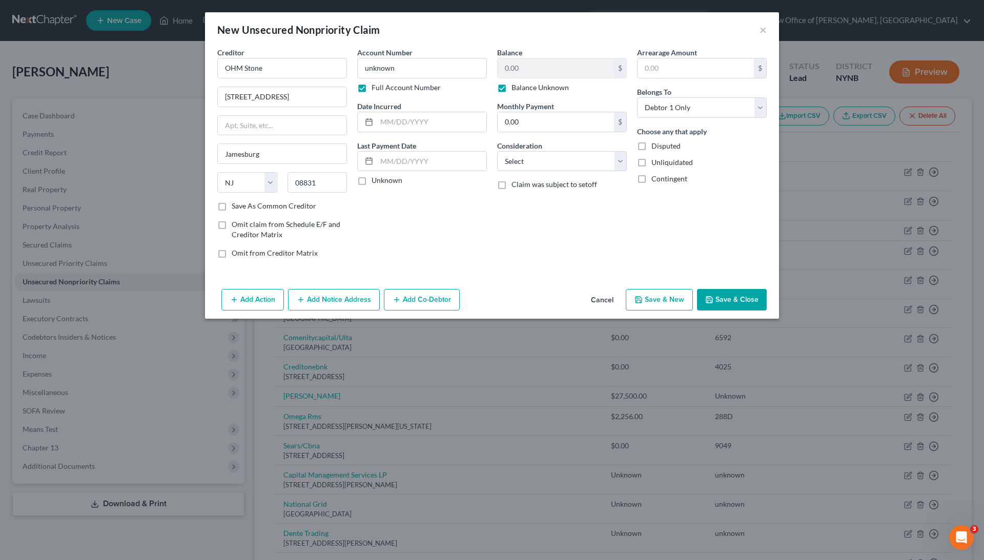
click at [731, 285] on div "Add Action Add Notice Address Add Co-Debtor Cancel Save & New Save & Close" at bounding box center [492, 302] width 574 height 34
click at [731, 294] on button "Save & Close" at bounding box center [732, 300] width 70 height 22
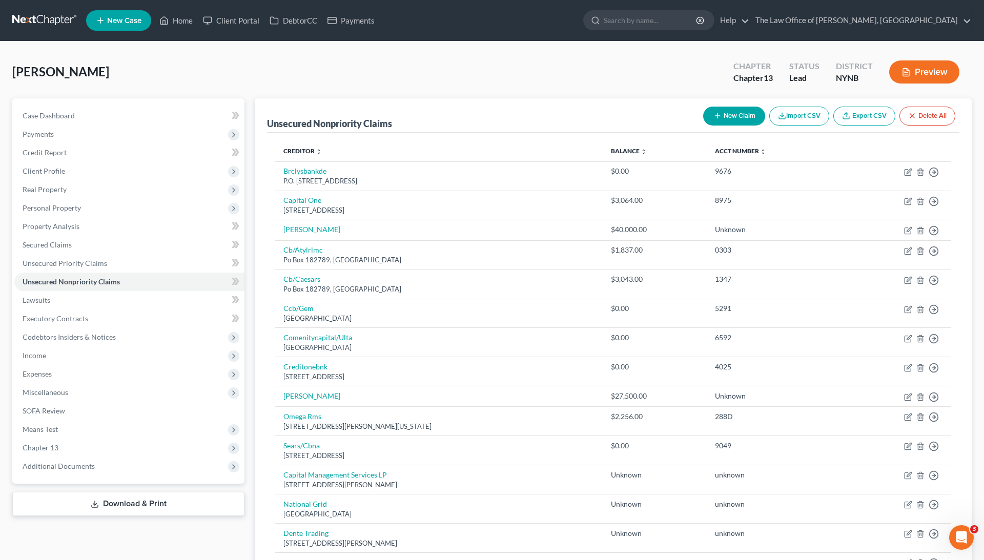
click at [718, 114] on line "button" at bounding box center [718, 116] width 0 height 5
select select "0"
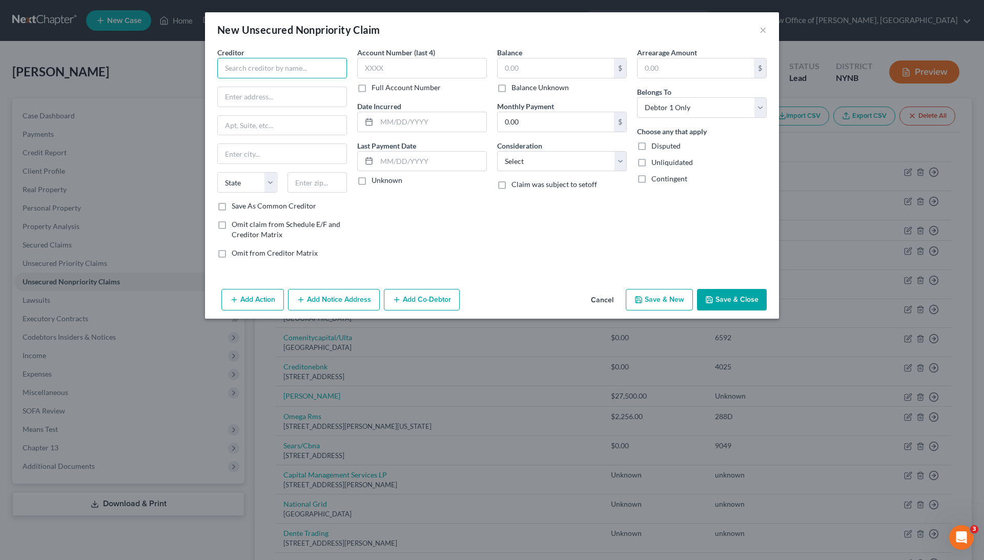
click at [279, 74] on input "text" at bounding box center [282, 68] width 130 height 21
paste input "Hyundai"
type input "Hyundai"
paste input "836 East Main Street Chicopee, Ma 01020"
click at [318, 97] on input "836 East Main Street Chicopee, Ma 01020" at bounding box center [282, 96] width 129 height 19
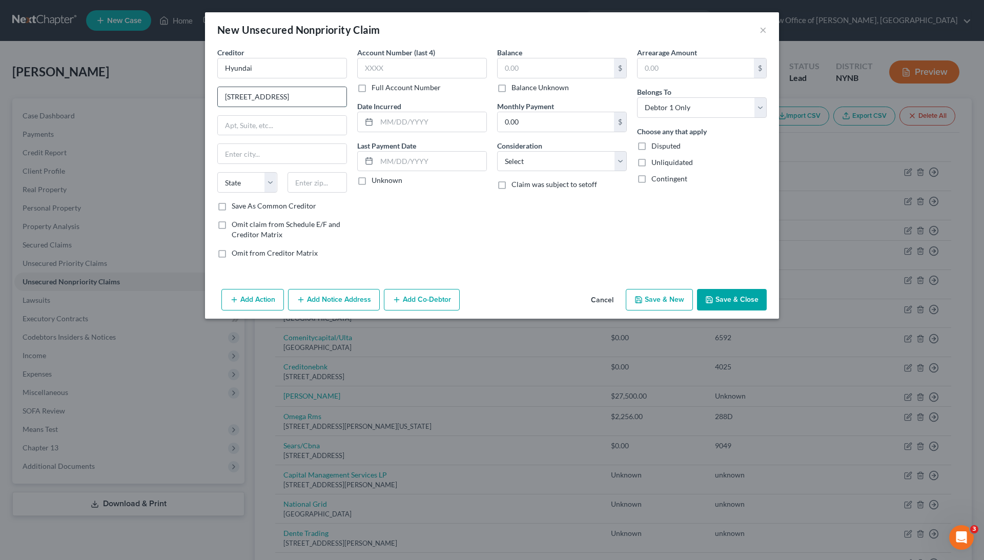
click at [318, 96] on input "836 East Main Street Chicopee, Ma 01020" at bounding box center [282, 96] width 129 height 19
type input "836 East Main Street"
click at [316, 175] on input "text" at bounding box center [318, 182] width 60 height 21
paste input "01020"
type input "01020"
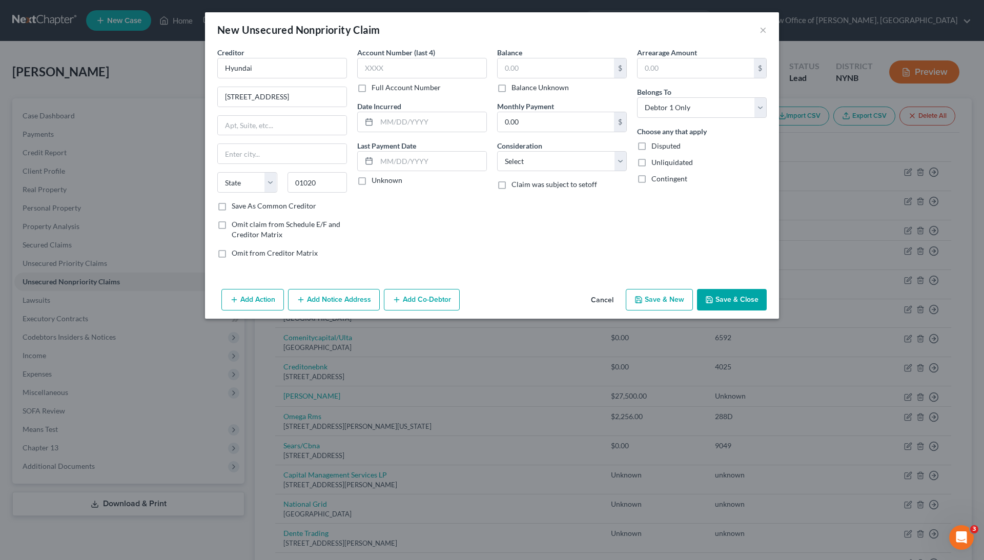
type input "Chicopee"
select select "22"
click at [390, 231] on div "Account Number (last 4) Full Account Number Date Incurred Last Payment Date Unk…" at bounding box center [422, 156] width 140 height 219
click at [431, 83] on label "Full Account Number" at bounding box center [406, 88] width 69 height 10
click at [383, 83] on input "Full Account Number" at bounding box center [379, 86] width 7 height 7
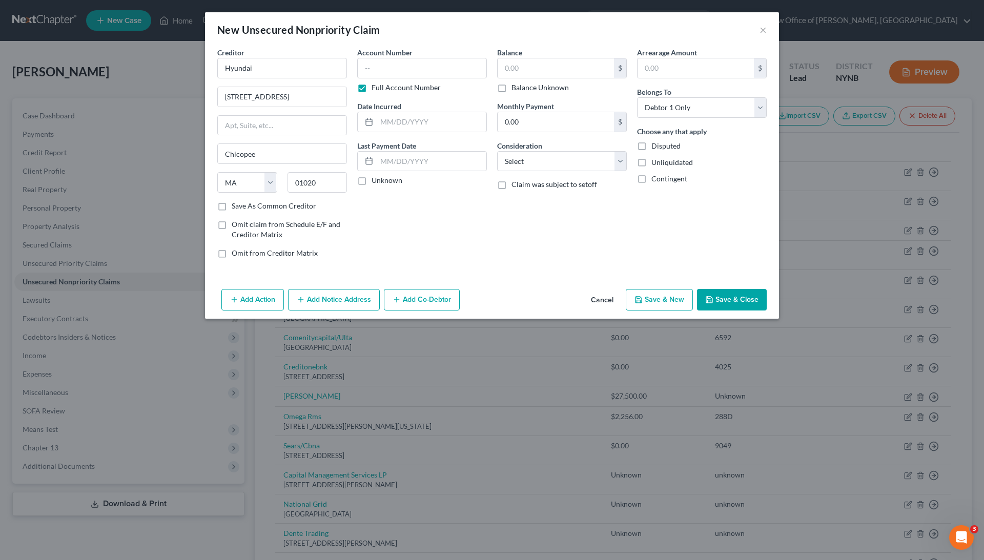
click at [544, 85] on label "Balance Unknown" at bounding box center [540, 88] width 57 height 10
click at [522, 85] on input "Balance Unknown" at bounding box center [519, 86] width 7 height 7
checkbox input "true"
type input "0.00"
click at [460, 64] on input "text" at bounding box center [422, 68] width 130 height 21
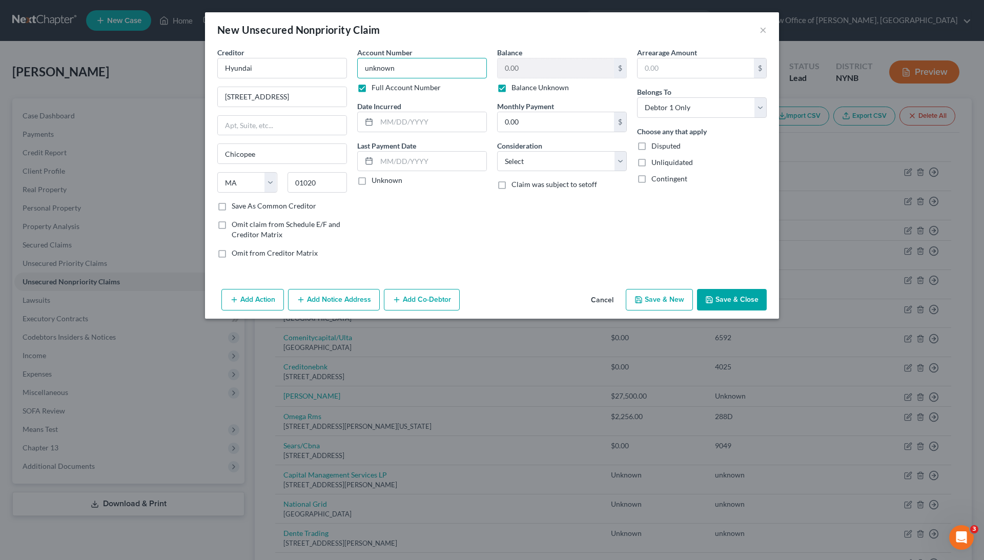
type input "unknown"
click at [521, 213] on div "Balance 0.00 $ Balance Unknown Balance Undetermined 0.00 $ Balance Unknown Mont…" at bounding box center [562, 156] width 140 height 219
click at [731, 298] on button "Save & Close" at bounding box center [732, 300] width 70 height 22
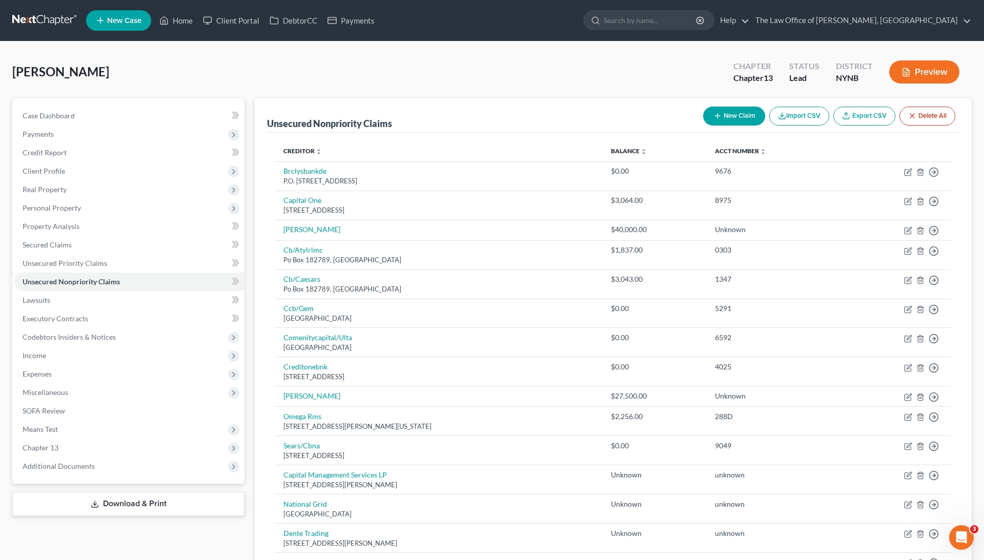
click at [735, 119] on button "New Claim" at bounding box center [734, 116] width 62 height 19
select select "0"
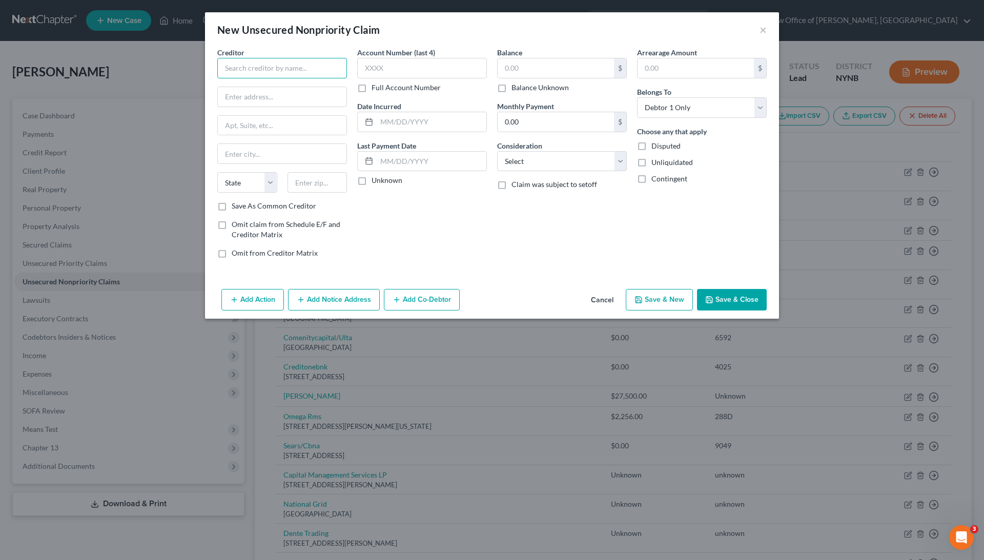
click at [273, 73] on input "text" at bounding box center [282, 68] width 130 height 21
paste input "AJ Granite and Marble LLC 25 Grafton Ave Newark NJ"
drag, startPoint x: 254, startPoint y: 68, endPoint x: 357, endPoint y: 65, distance: 102.6
click at [357, 66] on div "Creditor * AJ Granite and Marble LLC 25 Grafton Ave Newark NJ State AL AK AR AZ…" at bounding box center [492, 156] width 560 height 219
type input "AJ Granite and Marble LLC"
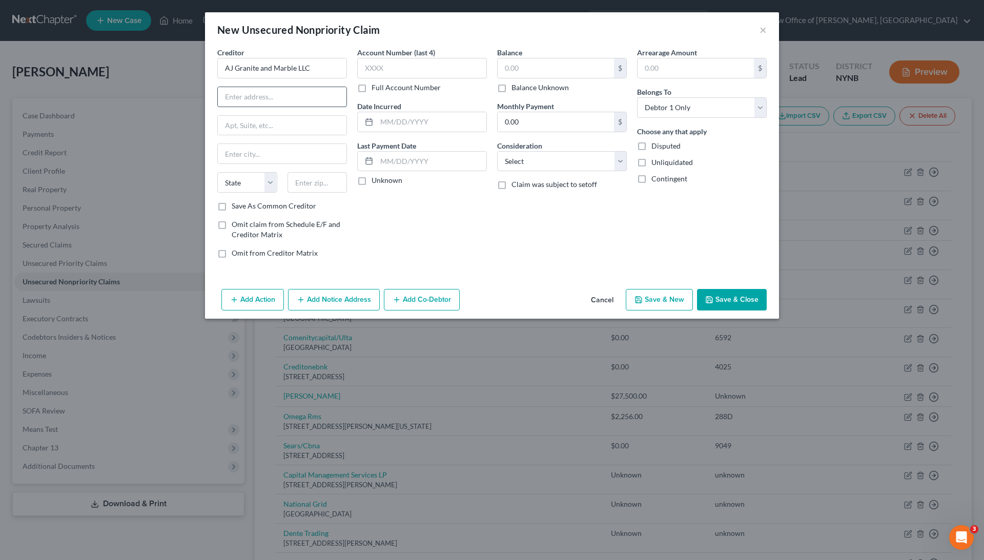
paste input "25 Grafton Ave Newark NJ"
type input "25 Grafton Ave"
click at [319, 187] on input "text" at bounding box center [318, 182] width 60 height 21
type input "07104"
type input "Newark"
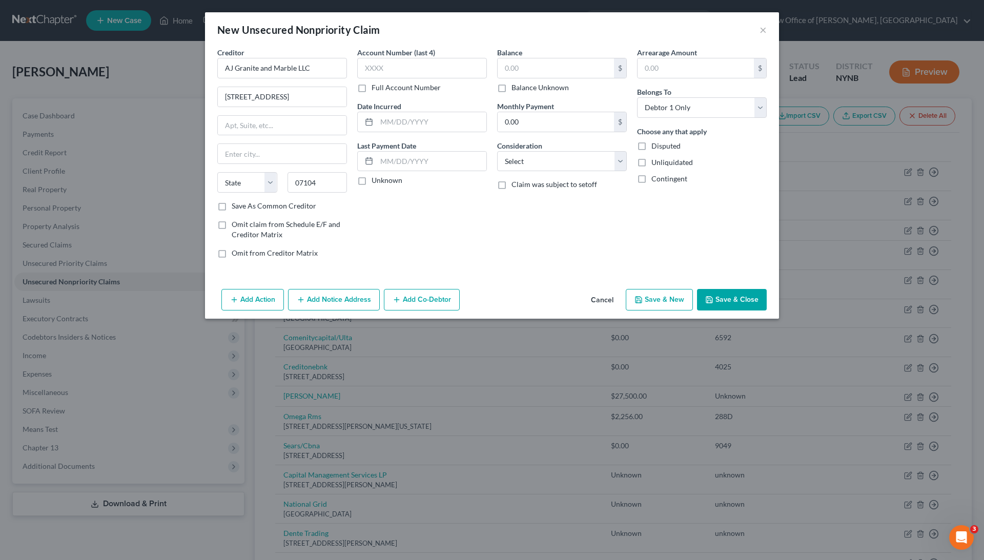
select select "33"
click at [388, 242] on div "Account Number (last 4) Full Account Number Date Incurred Last Payment Date Unk…" at bounding box center [422, 156] width 140 height 219
click at [419, 94] on div "Account Number (last 4) Full Account Number Date Incurred Last Payment Date Unk…" at bounding box center [422, 156] width 140 height 219
click at [419, 91] on label "Full Account Number" at bounding box center [406, 88] width 69 height 10
click at [383, 89] on input "Full Account Number" at bounding box center [379, 86] width 7 height 7
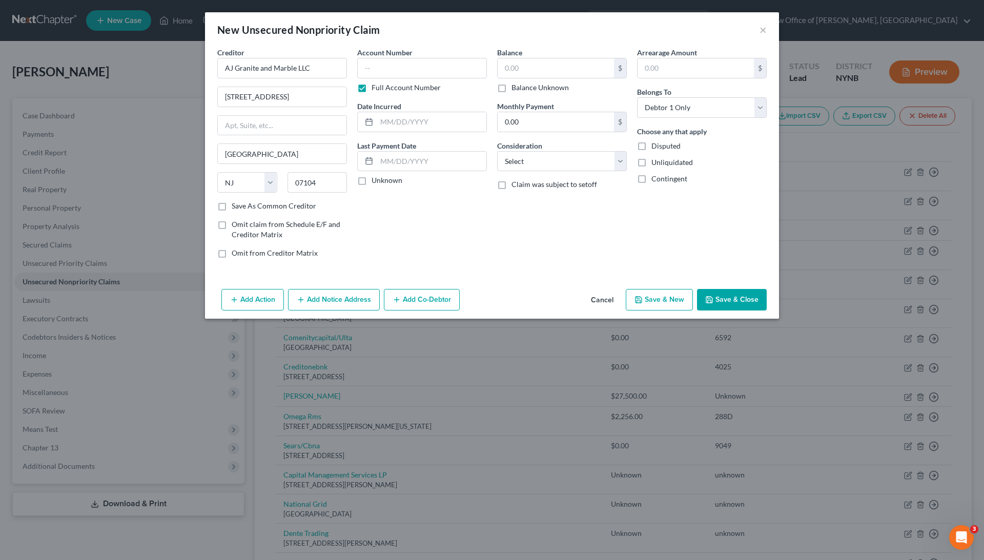
click at [538, 88] on label "Balance Unknown" at bounding box center [540, 88] width 57 height 10
click at [522, 88] on input "Balance Unknown" at bounding box center [519, 86] width 7 height 7
checkbox input "true"
type input "0.00"
click at [451, 70] on input "text" at bounding box center [422, 68] width 130 height 21
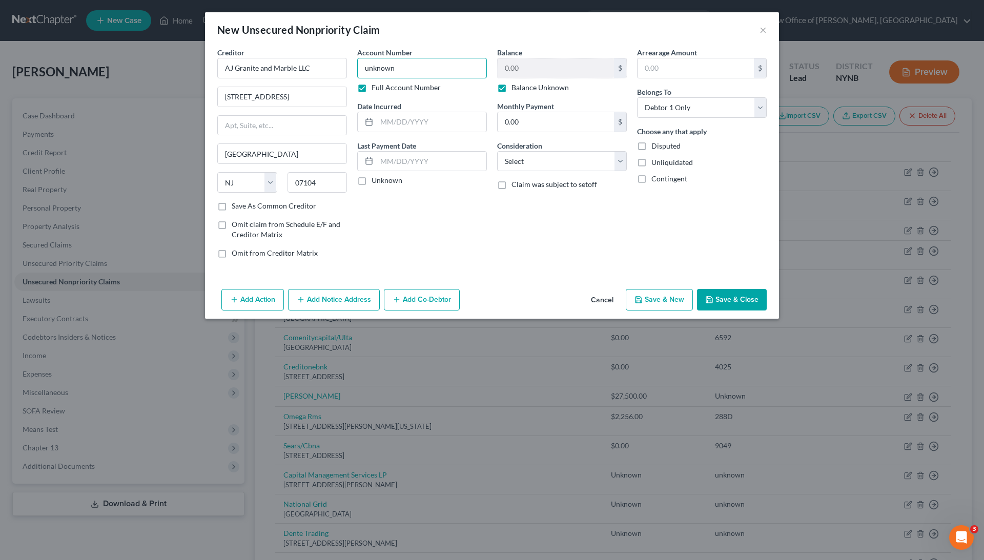
type input "unknown"
click at [578, 258] on div "Balance 0.00 $ Balance Unknown Balance Undetermined 0.00 $ Balance Unknown Mont…" at bounding box center [562, 156] width 140 height 219
click at [716, 296] on button "Save & Close" at bounding box center [732, 300] width 70 height 22
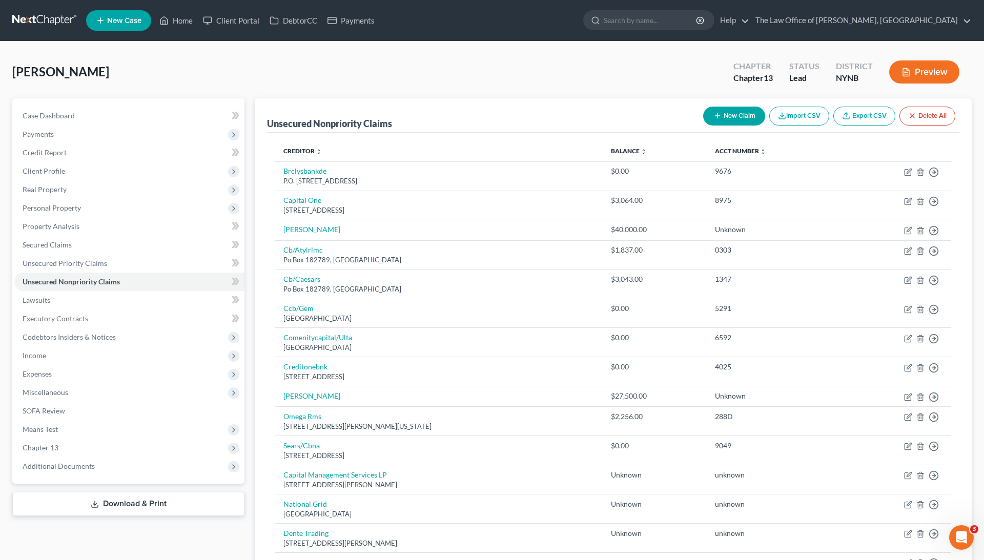
click at [718, 117] on icon "button" at bounding box center [718, 116] width 8 height 8
select select "0"
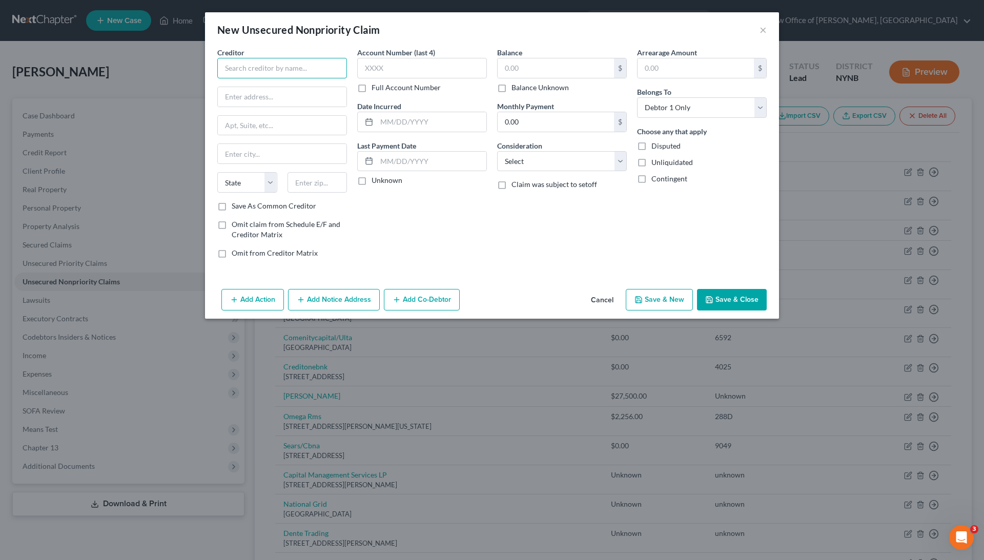
click at [330, 73] on input "text" at bounding box center [282, 68] width 130 height 21
paste input "McCormick and Foley"
type input "McCormick and Foley"
paste input "24 Schilling Road, Suite 1, Hunt Valley, MD 21031"
click at [313, 95] on input "24 Schilling Road, Suite 1, Hunt Valley, MD 21031" at bounding box center [282, 96] width 129 height 19
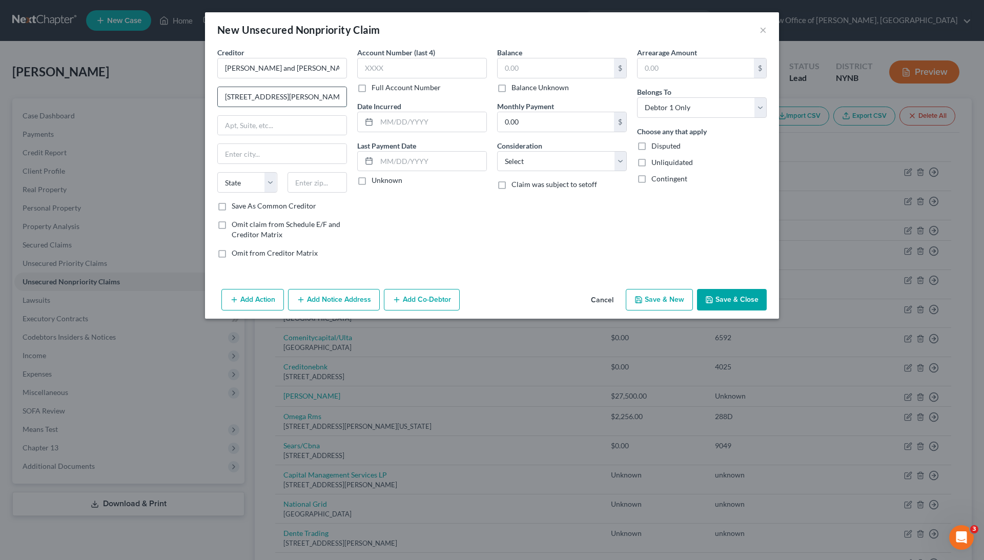
click at [313, 95] on input "24 Schilling Road, Suite 1, Hunt Valley, MD 21031" at bounding box center [282, 96] width 129 height 19
type input "24 Schilling Road, Suite 1"
click at [318, 180] on input "text" at bounding box center [318, 182] width 60 height 21
paste input "21031"
type input "21031"
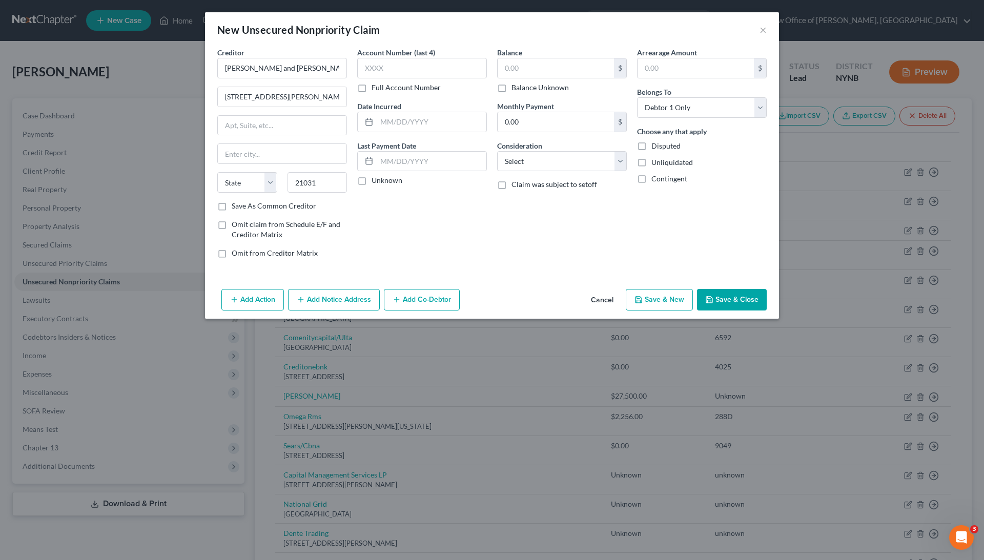
type input "Hunt Valley"
select select "21"
click at [364, 215] on div "Account Number (last 4) Full Account Number Date Incurred Last Payment Date Unk…" at bounding box center [422, 156] width 140 height 219
drag, startPoint x: 316, startPoint y: 97, endPoint x: 281, endPoint y: 96, distance: 35.4
click at [281, 96] on input "24 Schilling Road, Suite 1" at bounding box center [282, 96] width 129 height 19
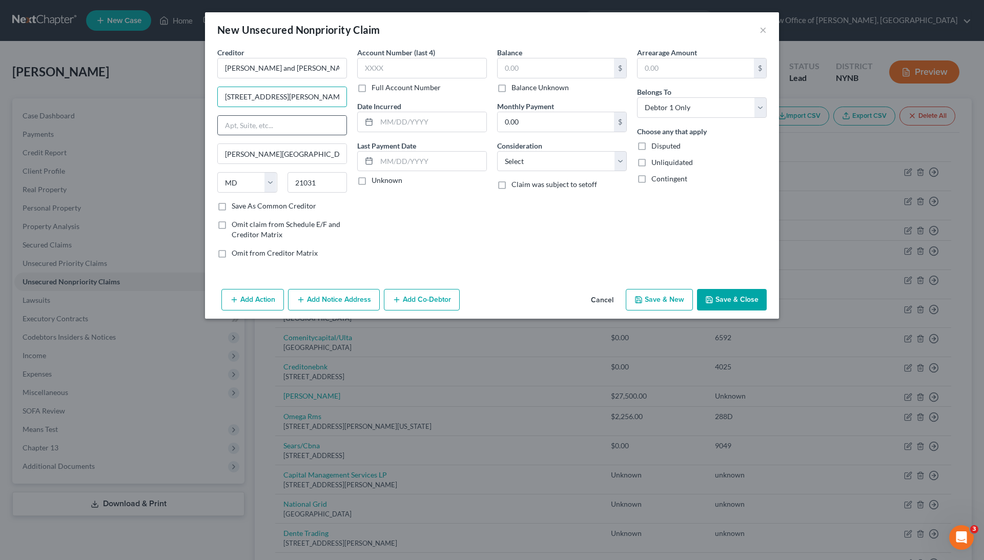
type input "24 Schilling Road"
paste input "Suite 1"
type input "Suite 1"
click at [416, 81] on div "Account Number (last 4) Full Account Number" at bounding box center [422, 70] width 130 height 46
click at [437, 90] on label "Full Account Number" at bounding box center [406, 88] width 69 height 10
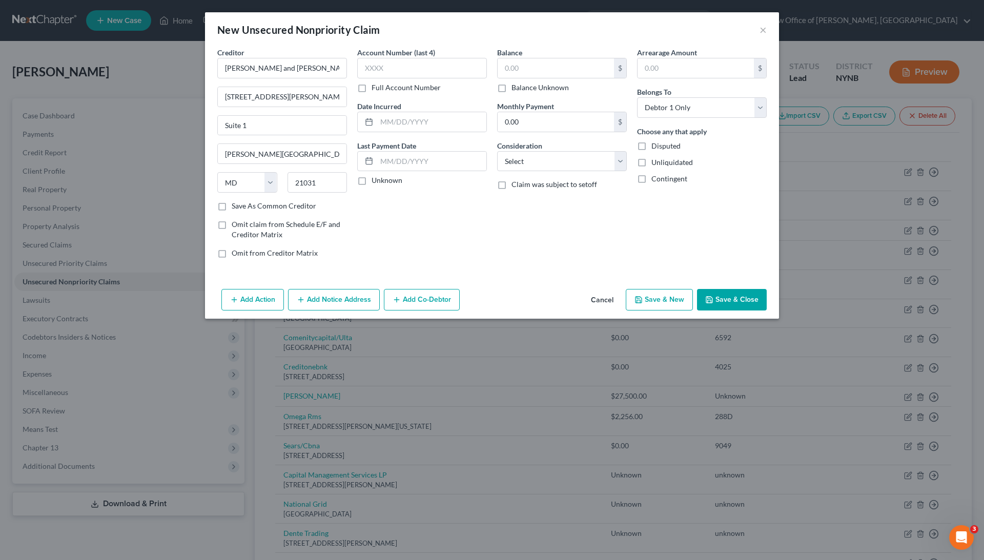
click at [383, 89] on input "Full Account Number" at bounding box center [379, 86] width 7 height 7
click at [549, 87] on label "Balance Unknown" at bounding box center [540, 88] width 57 height 10
click at [522, 87] on input "Balance Unknown" at bounding box center [519, 86] width 7 height 7
checkbox input "true"
type input "0.00"
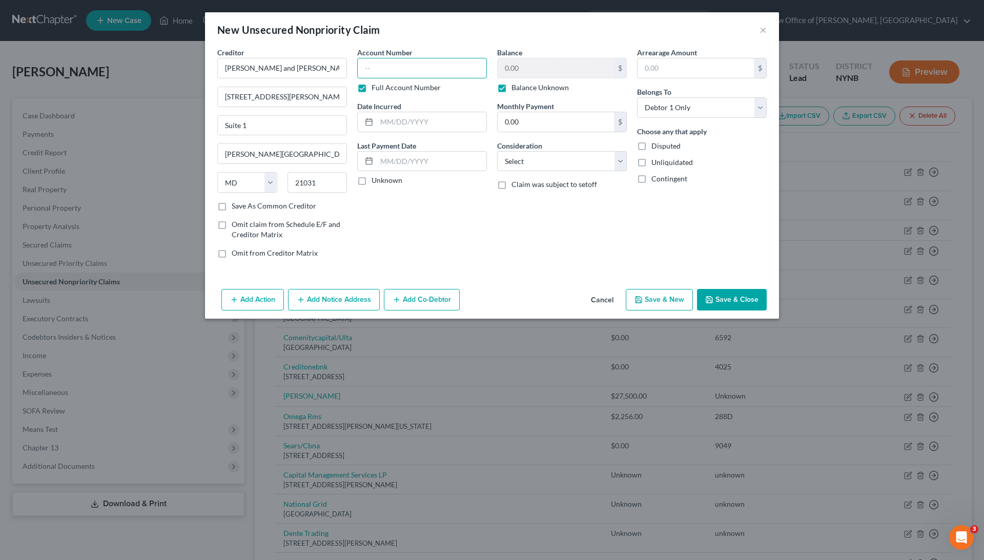
click at [441, 66] on input "text" at bounding box center [422, 68] width 130 height 21
type input "unknown"
click at [529, 214] on div "Balance 0.00 $ Balance Unknown Balance Undetermined 0.00 $ Balance Unknown Mont…" at bounding box center [562, 156] width 140 height 219
click at [746, 298] on button "Save & Close" at bounding box center [732, 300] width 70 height 22
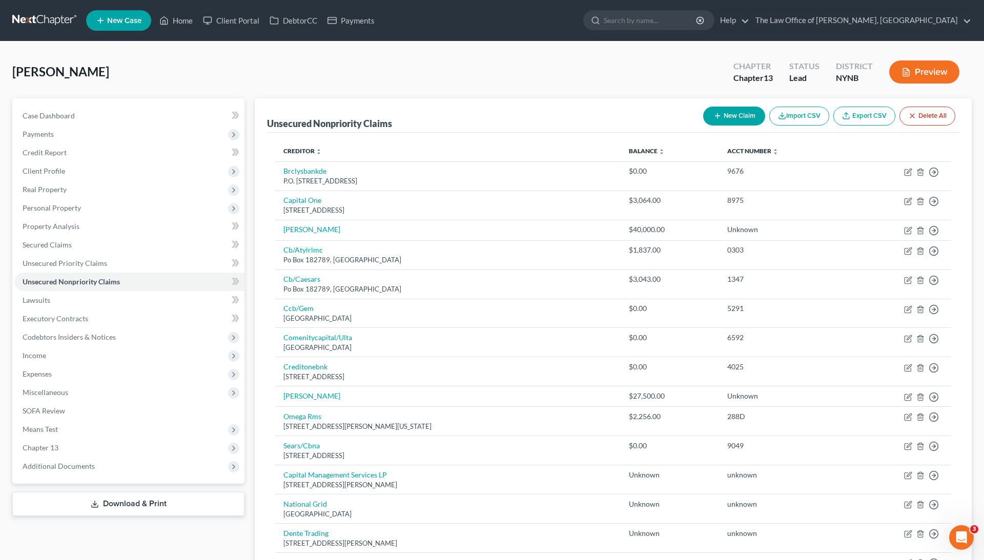
click at [722, 117] on button "New Claim" at bounding box center [734, 116] width 62 height 19
select select "0"
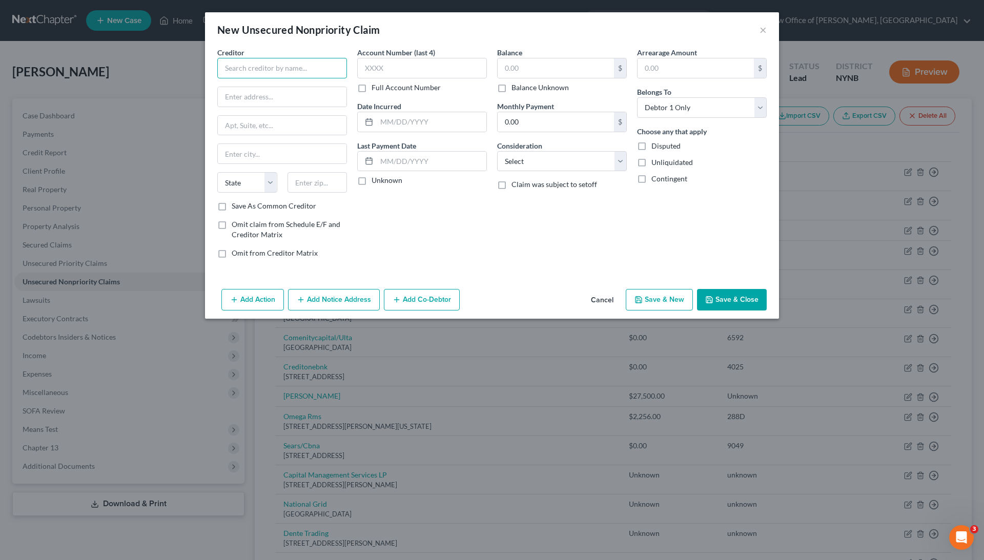
click at [336, 67] on input "text" at bounding box center [282, 68] width 130 height 21
paste input "Ariana Duong ( law suit pending) 7 van Renselear Glenmont NY"
drag, startPoint x: 243, startPoint y: 66, endPoint x: 353, endPoint y: 70, distance: 110.3
click at [354, 71] on div "Creditor * Ariana Duong ( law suit pending) 7 van Renselear Glenmont NY State A…" at bounding box center [492, 156] width 560 height 219
type input "Ariana Duong"
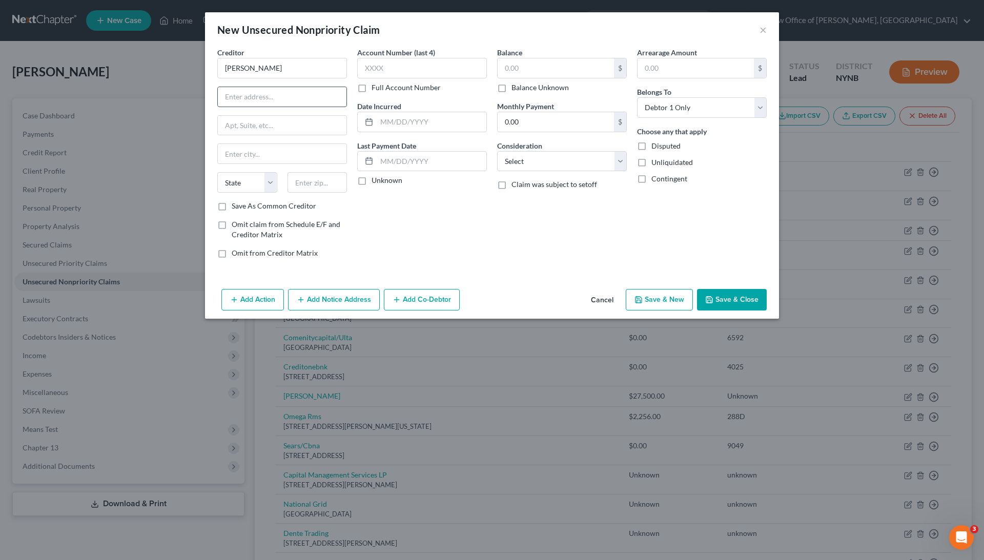
paste input "7 van Renselear Glenmont NY"
drag, startPoint x: 276, startPoint y: 95, endPoint x: 341, endPoint y: 99, distance: 65.2
click at [341, 99] on input "7 van Renselear Glenmont NY" at bounding box center [282, 96] width 129 height 19
click at [292, 99] on input "7 van Renselear" at bounding box center [282, 96] width 129 height 19
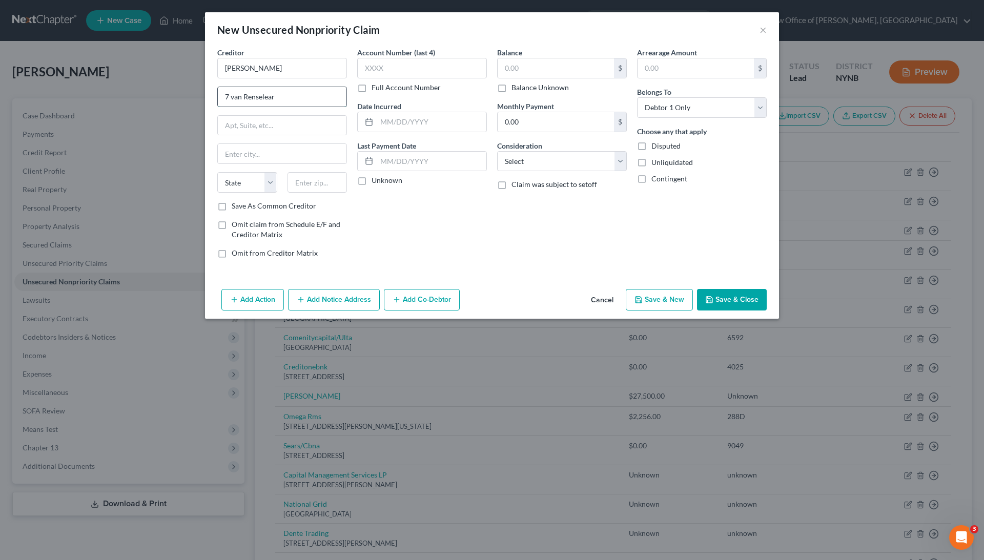
click at [292, 99] on input "7 van Renselear" at bounding box center [282, 96] width 129 height 19
paste input "Van Rensselaer WayGlenmont, NY 12077"
click at [314, 97] on input "7 Van Rensselaer WayGlenmont, NY 12077" at bounding box center [282, 96] width 129 height 19
click at [315, 97] on input "7 Van Rensselaer WayGlenmont, NY 12077" at bounding box center [282, 96] width 129 height 19
type input "7 Van Rensselaer Way"
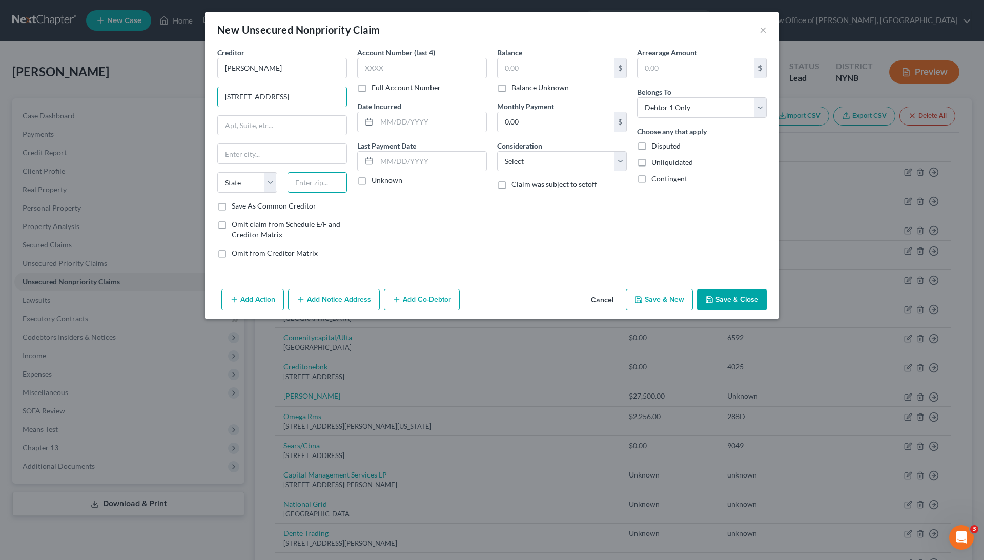
click at [325, 172] on input "text" at bounding box center [318, 182] width 60 height 21
paste input "12077"
type input "12077"
type input "Glenmont"
select select "35"
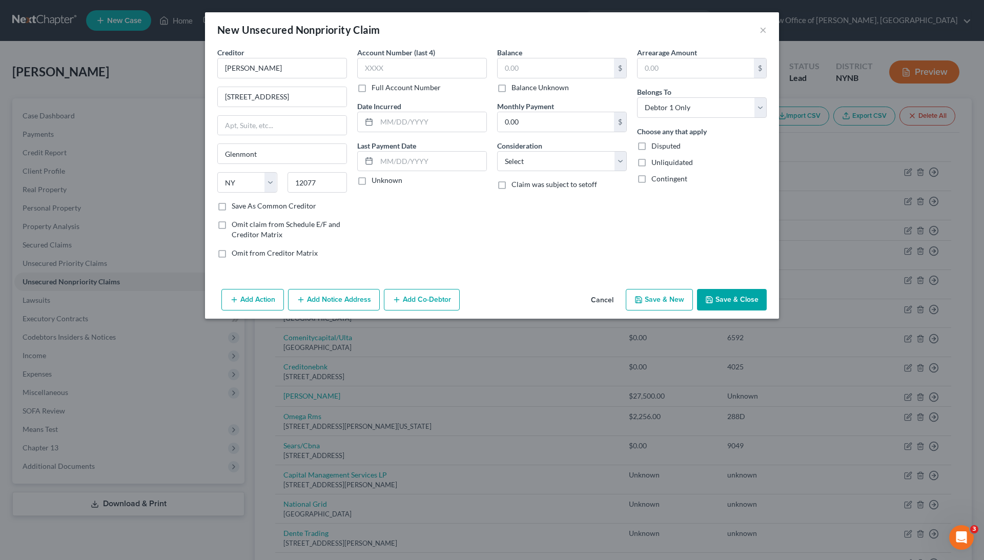
click at [405, 240] on div "Account Number (last 4) Full Account Number Date Incurred Last Payment Date Unk…" at bounding box center [422, 156] width 140 height 219
click at [384, 83] on label "Full Account Number" at bounding box center [406, 88] width 69 height 10
click at [383, 83] on input "Full Account Number" at bounding box center [379, 86] width 7 height 7
click at [537, 83] on label "Balance Unknown" at bounding box center [540, 88] width 57 height 10
click at [522, 83] on input "Balance Unknown" at bounding box center [519, 86] width 7 height 7
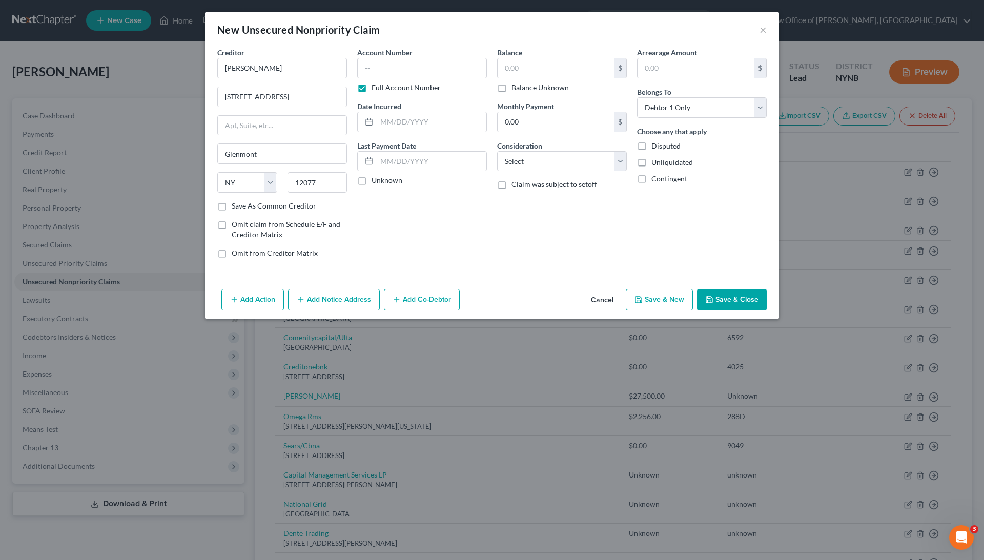
checkbox input "true"
type input "0.00"
click at [464, 70] on input "text" at bounding box center [422, 68] width 130 height 21
type input "unknown"
click at [593, 287] on div "Add Action Add Notice Address Add Co-Debtor Cancel Save & New Save & Close" at bounding box center [492, 302] width 574 height 34
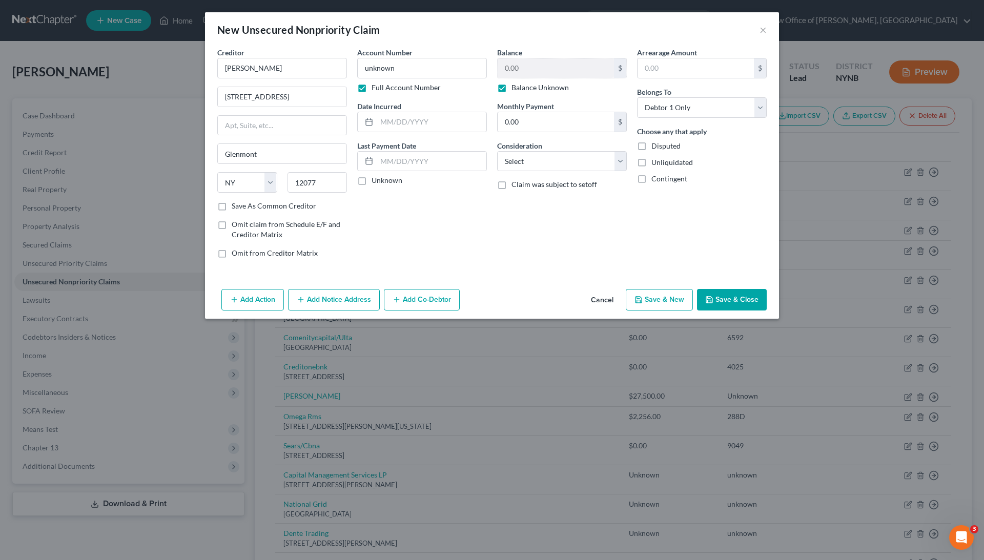
click at [744, 303] on button "Save & Close" at bounding box center [732, 300] width 70 height 22
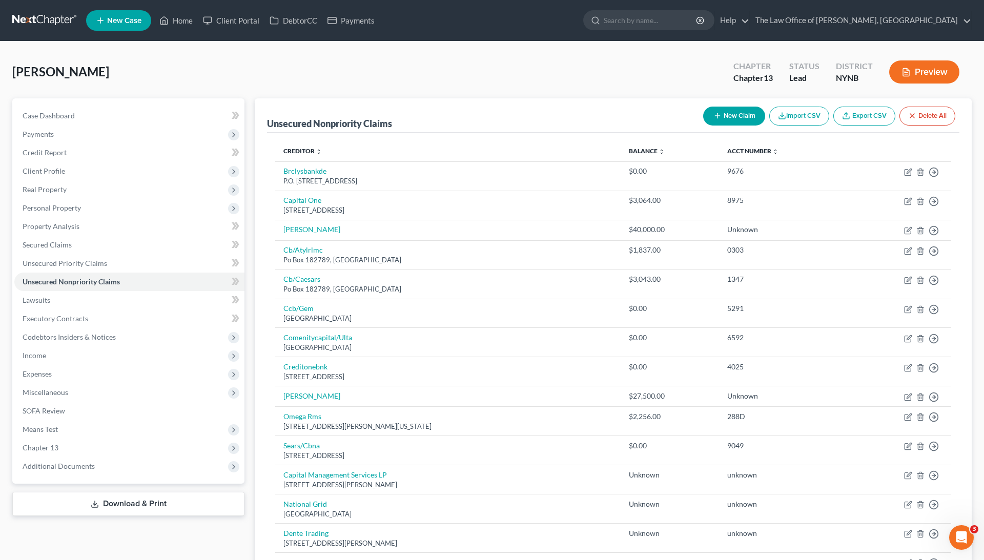
click at [743, 117] on button "New Claim" at bounding box center [734, 116] width 62 height 19
select select "0"
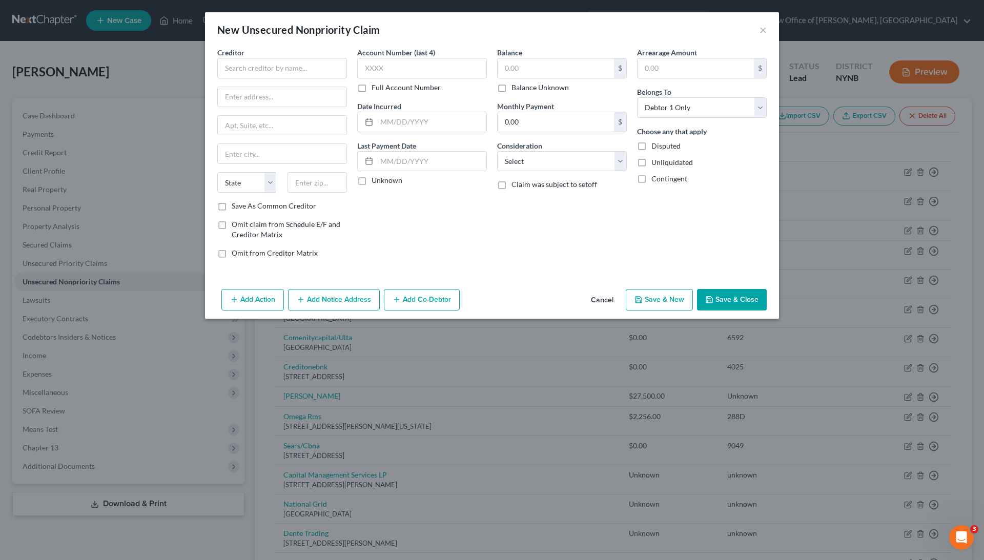
click at [320, 49] on div "Creditor *" at bounding box center [282, 62] width 130 height 31
click at [320, 64] on input "text" at bounding box center [282, 68] width 130 height 21
paste input "Hotel Collection LLC 38 NW 24 Th street Miami Florida, 33127"
click at [328, 70] on input "Hotel Collection LLC 38 NW 24 Th street Miami Florida, 33127" at bounding box center [282, 68] width 130 height 21
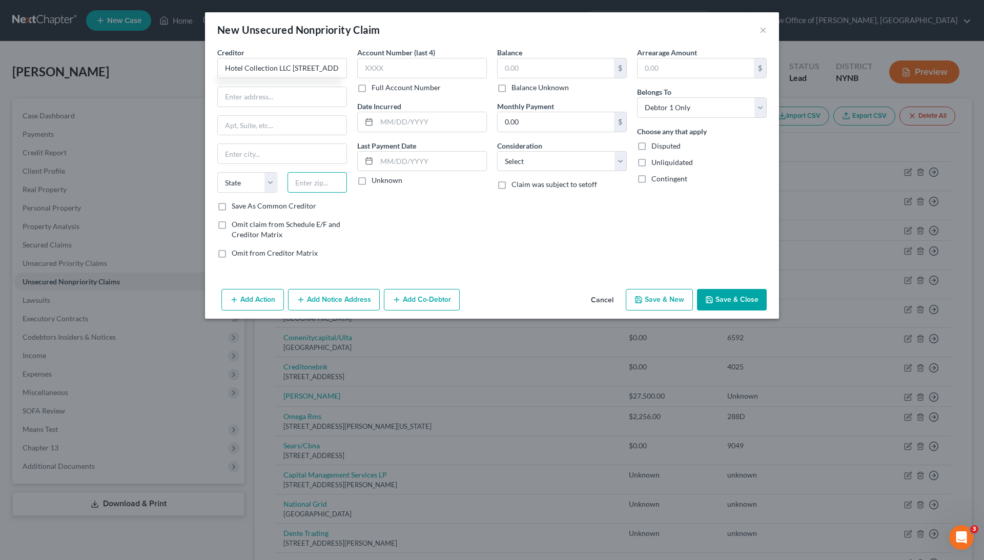
click at [316, 177] on input "text" at bounding box center [318, 182] width 60 height 21
type input "Hotel Collection LLC 38 NW 24 Th street"
paste input "33127"
type input "33127"
type input "Miami"
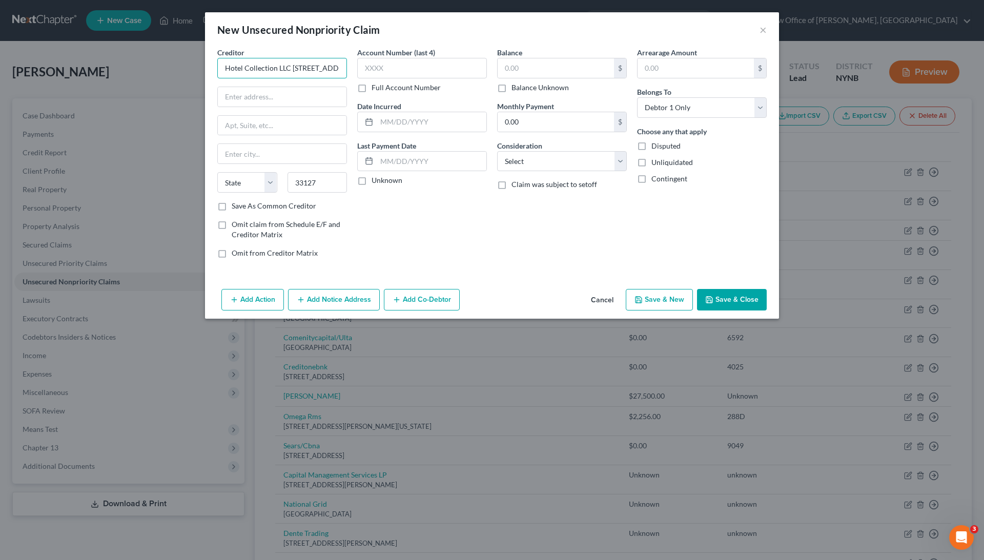
select select "9"
drag, startPoint x: 292, startPoint y: 67, endPoint x: 361, endPoint y: 68, distance: 69.2
click at [361, 68] on div "Creditor * Hotel Collection LLC 38 NW 24 Th street Miami State AL AK AR AZ CA C…" at bounding box center [492, 156] width 560 height 219
type input "Hotel Collection LLC"
paste input "38 NW 24 Th street"
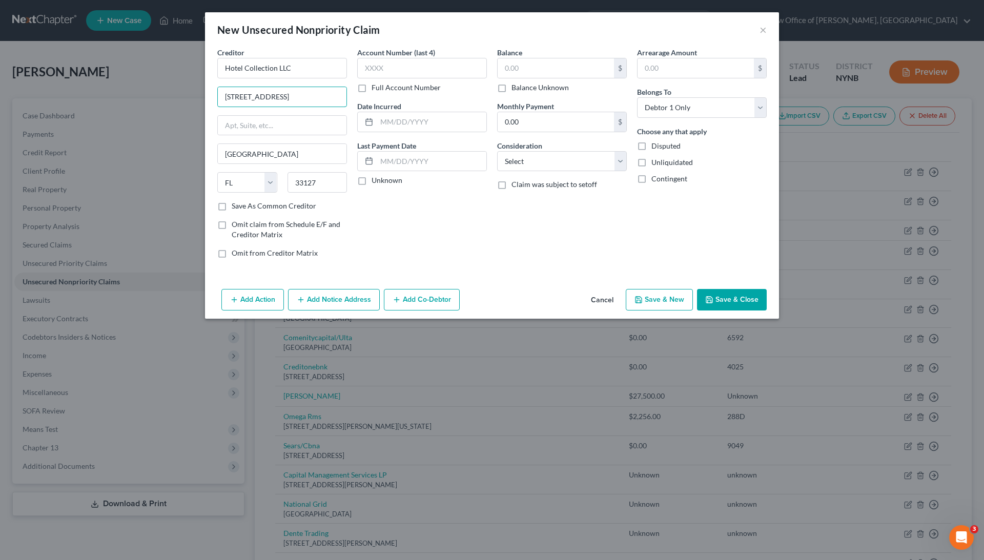
type input "38 NW 24 Th street"
click at [414, 89] on label "Full Account Number" at bounding box center [406, 88] width 69 height 10
click at [383, 89] on input "Full Account Number" at bounding box center [379, 86] width 7 height 7
click at [519, 90] on label "Balance Unknown" at bounding box center [540, 88] width 57 height 10
click at [519, 89] on input "Balance Unknown" at bounding box center [519, 86] width 7 height 7
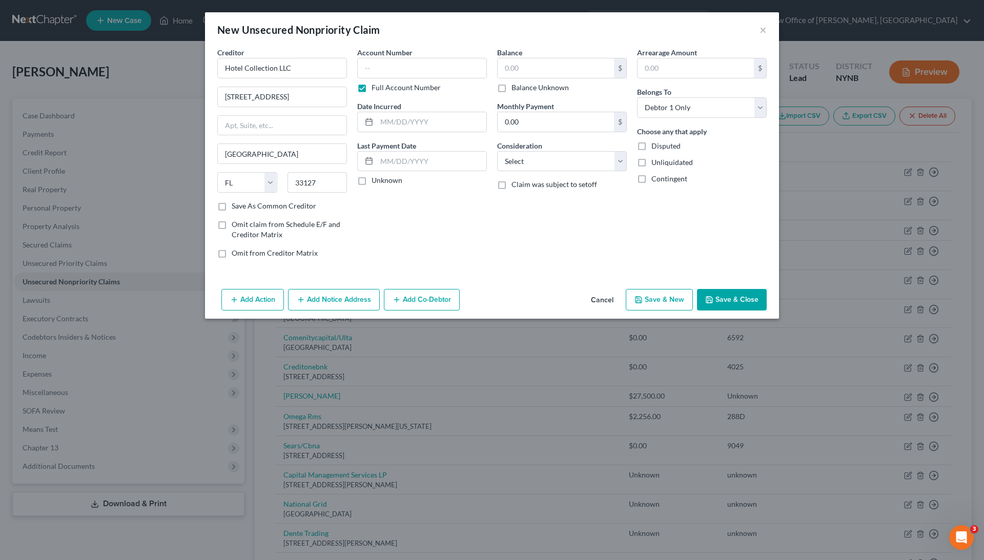
checkbox input "true"
type input "0.00"
click at [446, 60] on input "text" at bounding box center [422, 68] width 130 height 21
type input "i"
type input "unknown"
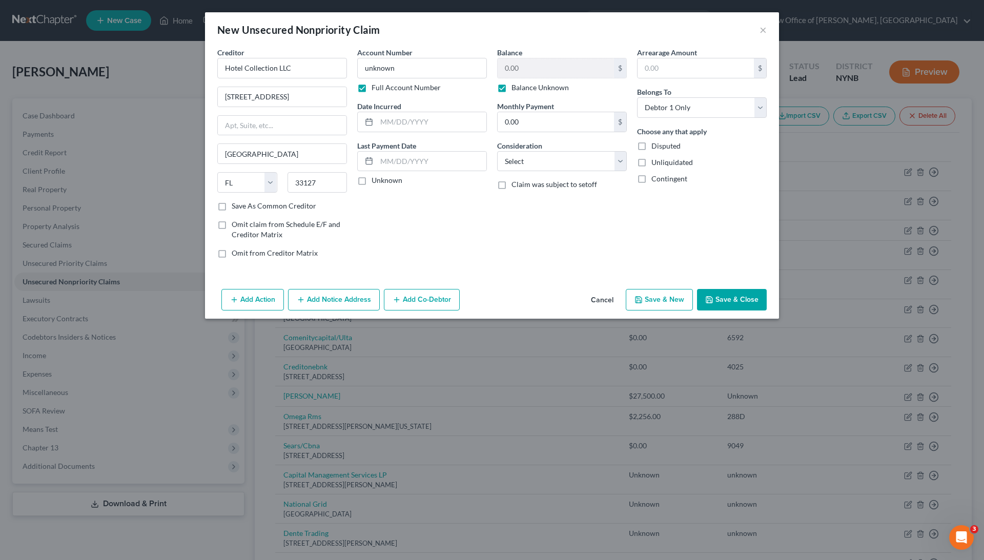
click at [538, 246] on div "Balance 0.00 $ Balance Unknown Balance Undetermined 0.00 $ Balance Unknown Mont…" at bounding box center [562, 156] width 140 height 219
click at [259, 96] on input "38 NW 24 Th street" at bounding box center [282, 96] width 129 height 19
type input "38 NW 24Th street"
click at [446, 243] on div "Account Number unknown Full Account Number Date Incurred Last Payment Date Unkn…" at bounding box center [422, 156] width 140 height 219
click at [718, 295] on button "Save & Close" at bounding box center [732, 300] width 70 height 22
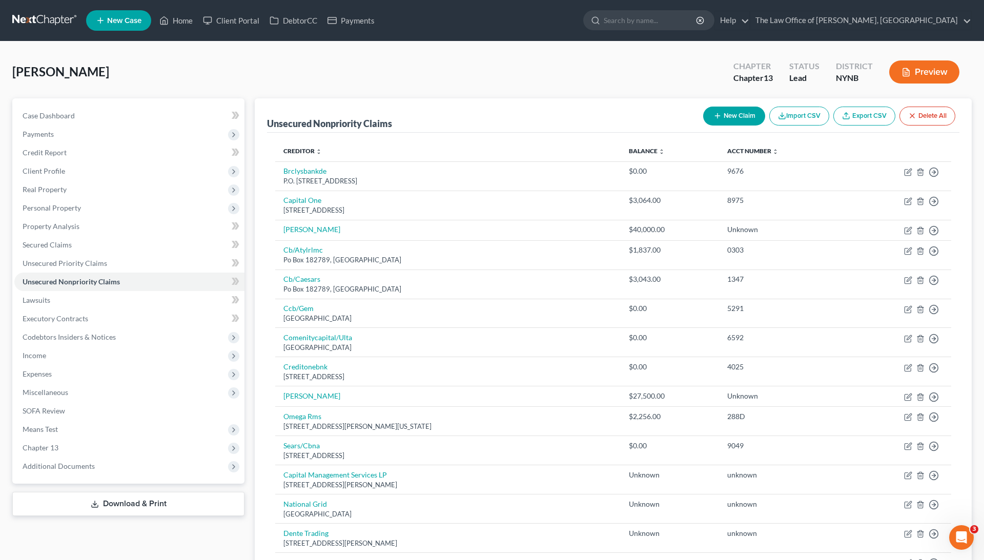
click at [192, 10] on ul "New Case Home Client Portal DebtorCC Payments - No Result - See all results Or …" at bounding box center [529, 20] width 886 height 27
click at [189, 18] on link "Home" at bounding box center [176, 20] width 44 height 18
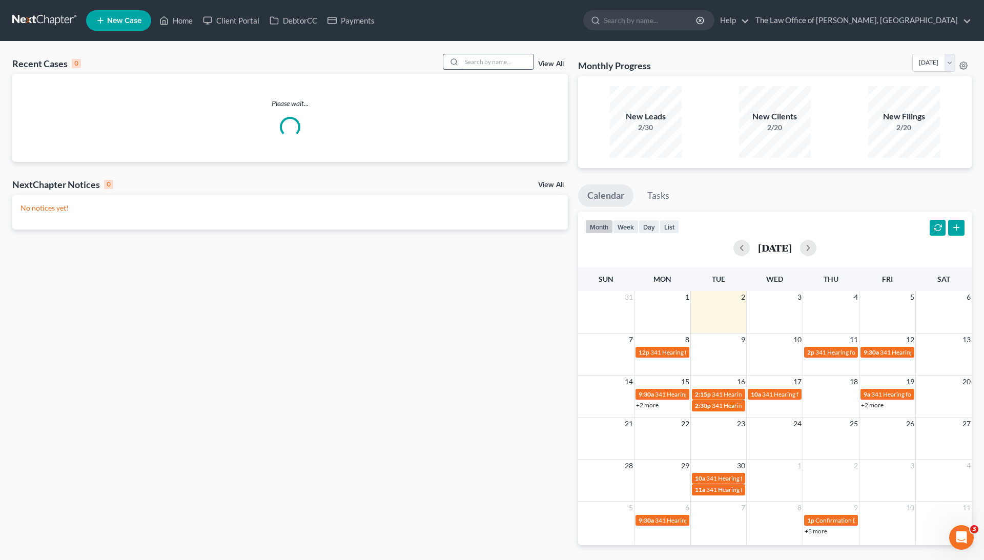
click at [480, 58] on input "search" at bounding box center [498, 61] width 72 height 15
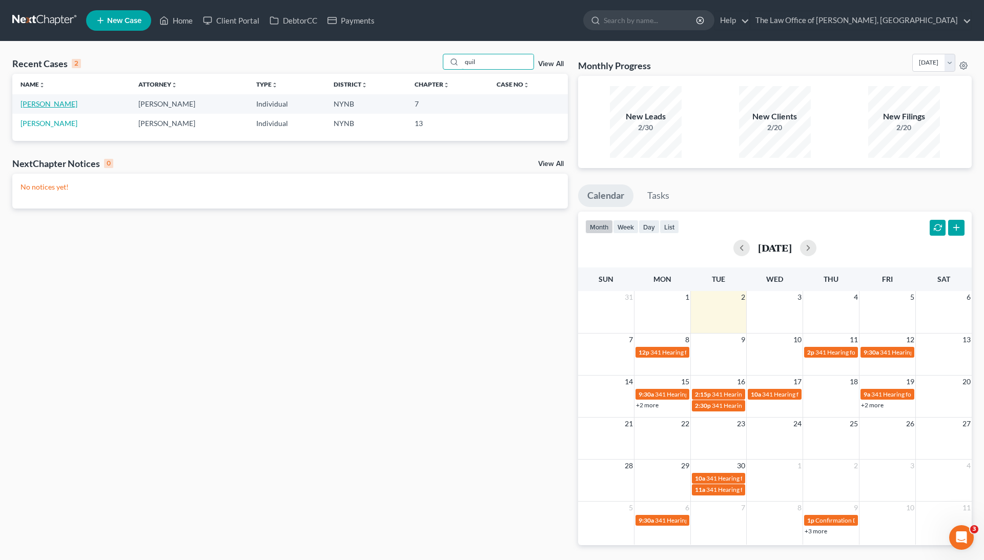
type input "quil"
click at [59, 106] on link "[PERSON_NAME]" at bounding box center [49, 103] width 57 height 9
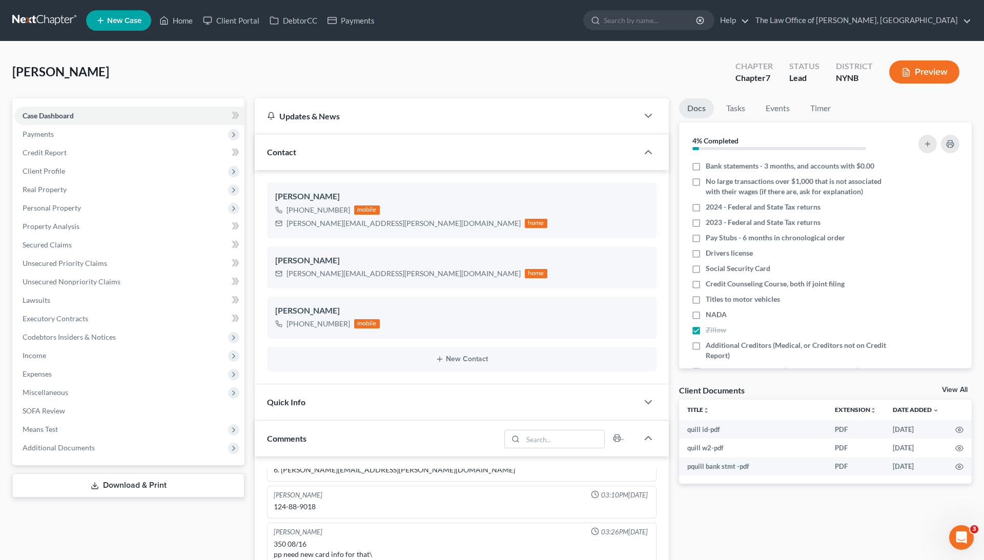
scroll to position [464, 0]
click at [958, 390] on link "View All" at bounding box center [955, 390] width 26 height 7
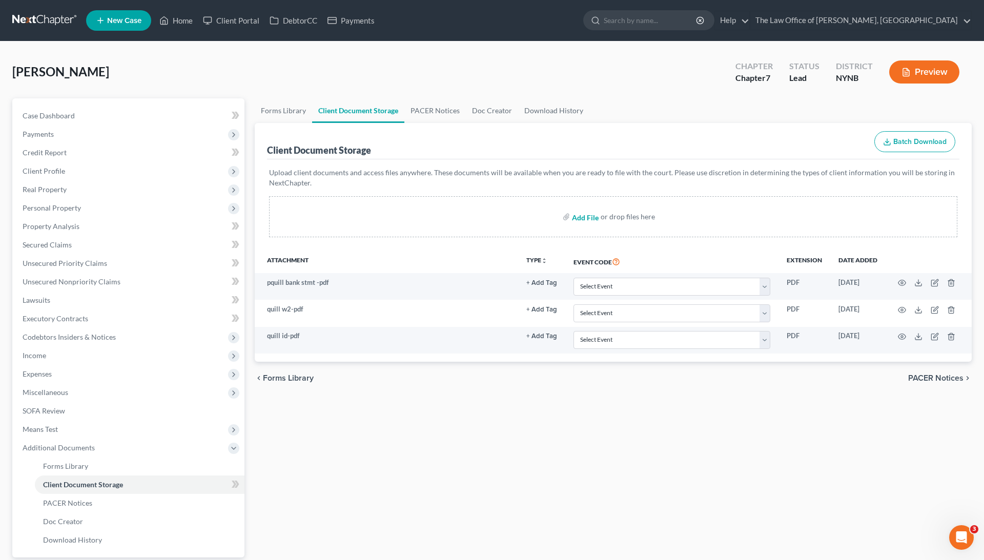
click at [583, 216] on input "file" at bounding box center [584, 217] width 25 height 18
type input "C:\fakepath\2022 Tax Return Documents (QUILLINAN PAIGE - Preparer Copy).pdf"
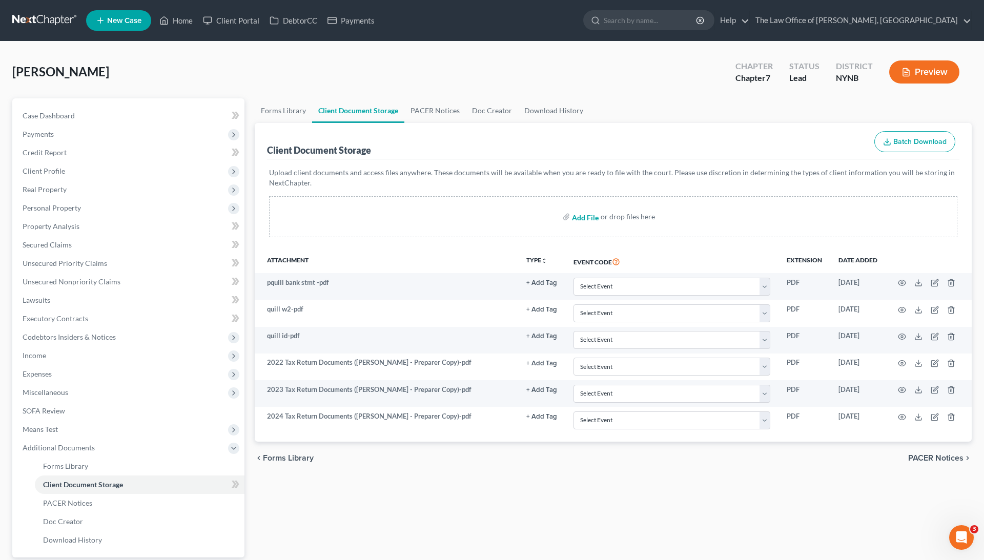
click at [579, 214] on input "file" at bounding box center [584, 217] width 25 height 18
type input "C:\fakepath\paige q ssc.pdf"
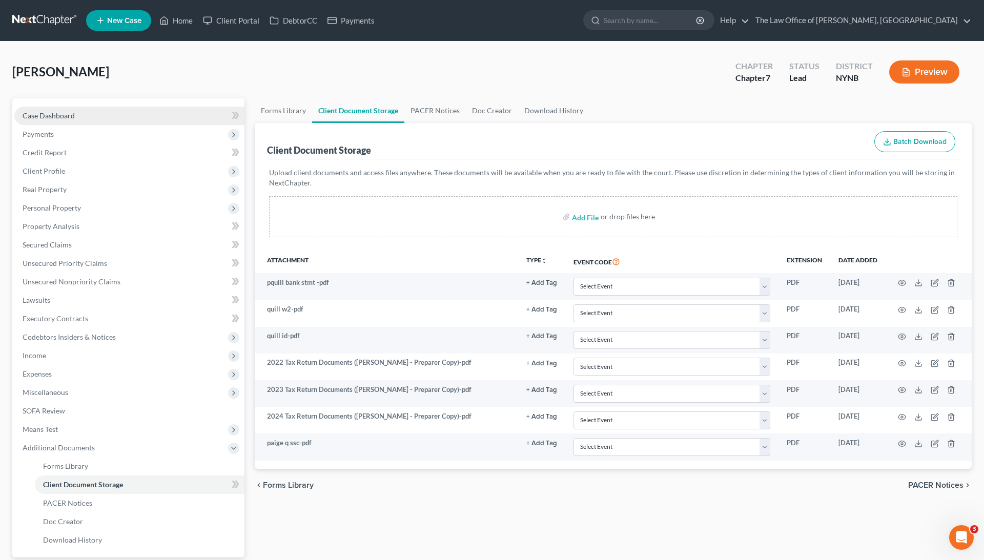
click at [187, 112] on link "Case Dashboard" at bounding box center [129, 116] width 230 height 18
select select "0"
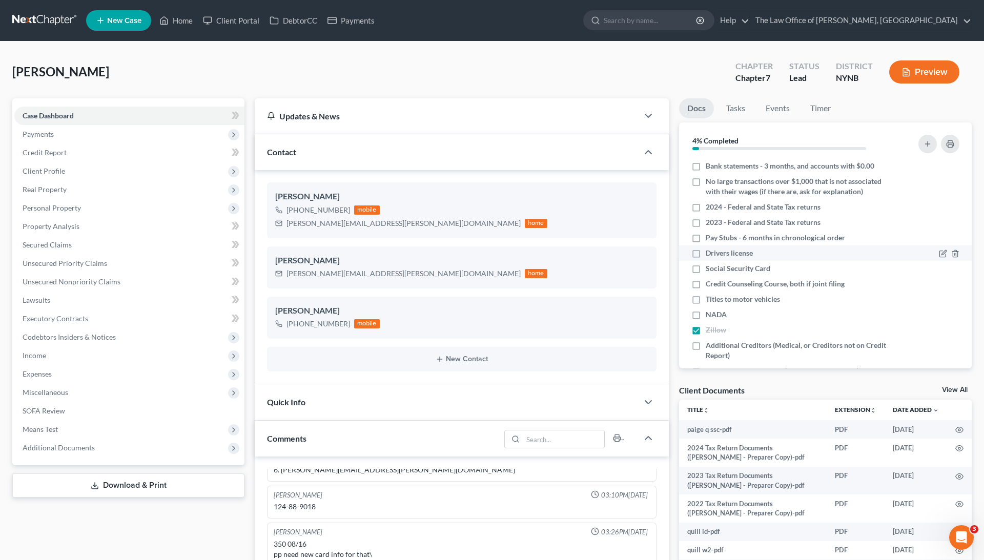
scroll to position [464, 0]
click at [706, 223] on label "2023 - Federal and State Tax returns" at bounding box center [763, 222] width 115 height 10
click at [710, 223] on input "2023 - Federal and State Tax returns" at bounding box center [713, 220] width 7 height 7
checkbox input "true"
click at [706, 210] on label "2024 - Federal and State Tax returns" at bounding box center [763, 207] width 115 height 10
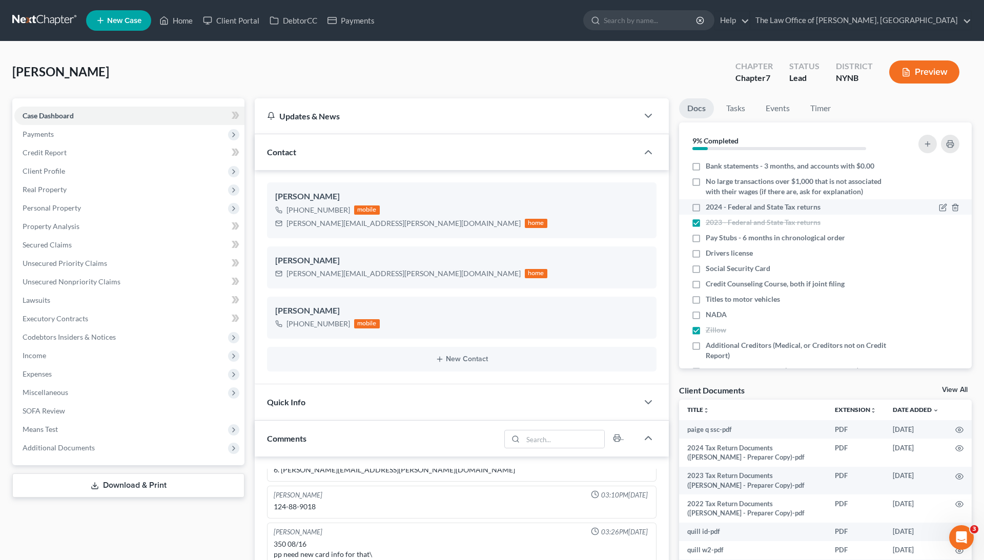
click at [710, 209] on input "2024 - Federal and State Tax returns" at bounding box center [713, 205] width 7 height 7
checkbox input "true"
click at [706, 167] on label "Bank statements - 3 months, and accounts with $0.00" at bounding box center [790, 166] width 169 height 10
click at [710, 167] on input "Bank statements - 3 months, and accounts with $0.00" at bounding box center [713, 164] width 7 height 7
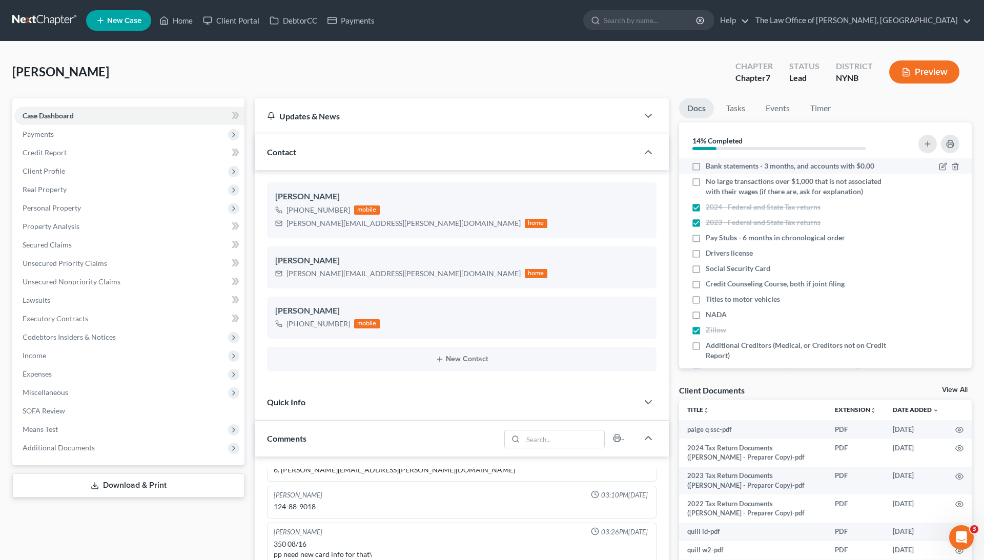
checkbox input "true"
click at [706, 253] on label "Drivers license" at bounding box center [729, 253] width 47 height 10
click at [710, 253] on input "Drivers license" at bounding box center [713, 251] width 7 height 7
checkbox input "true"
click at [706, 269] on label "Social Security Card" at bounding box center [738, 269] width 65 height 10
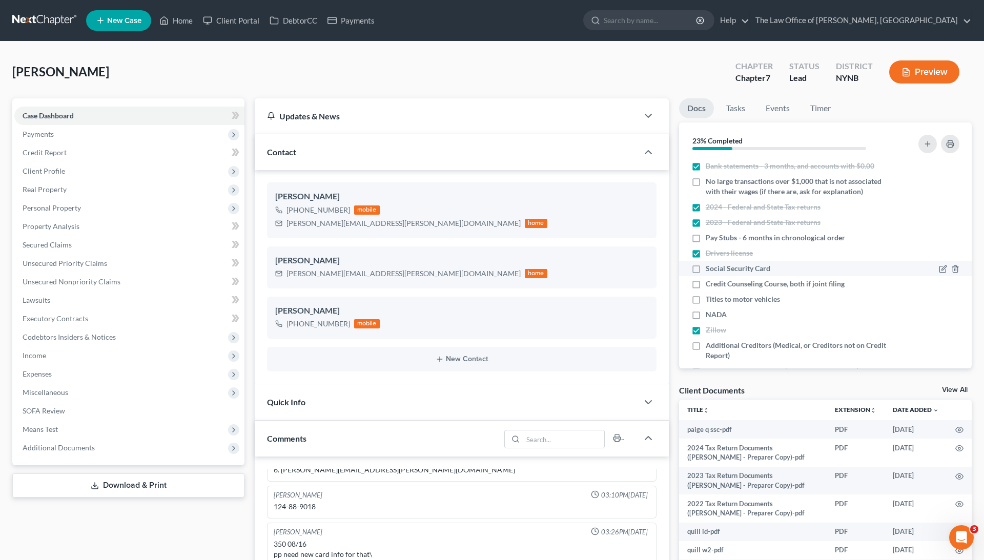
click at [710, 269] on input "Social Security Card" at bounding box center [713, 267] width 7 height 7
checkbox input "true"
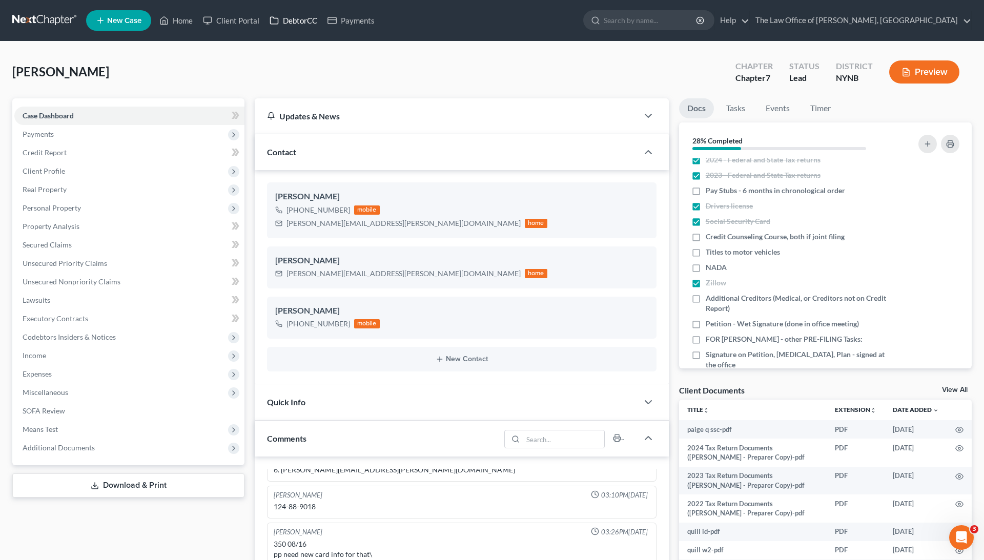
click at [310, 23] on link "DebtorCC" at bounding box center [294, 20] width 58 height 18
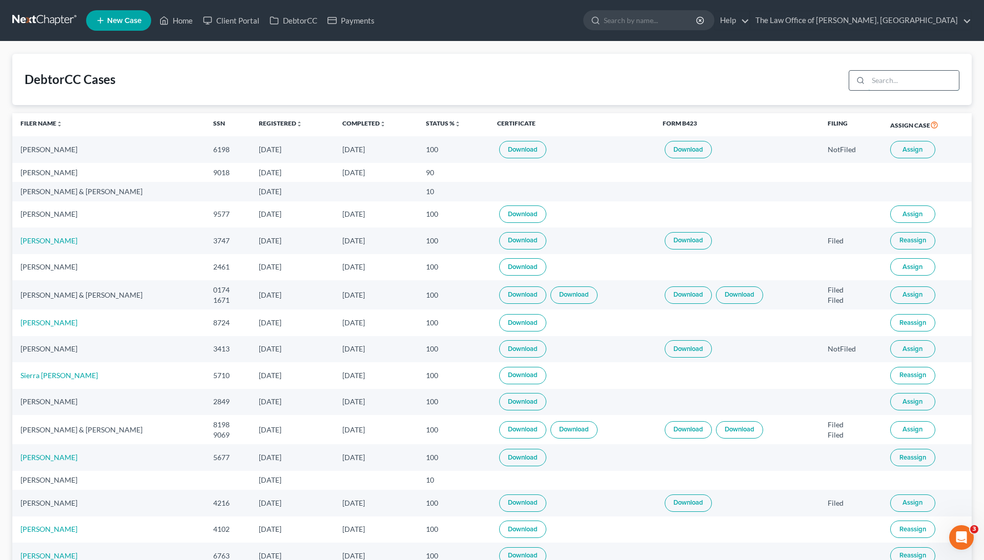
click at [878, 82] on input "search" at bounding box center [914, 80] width 91 height 19
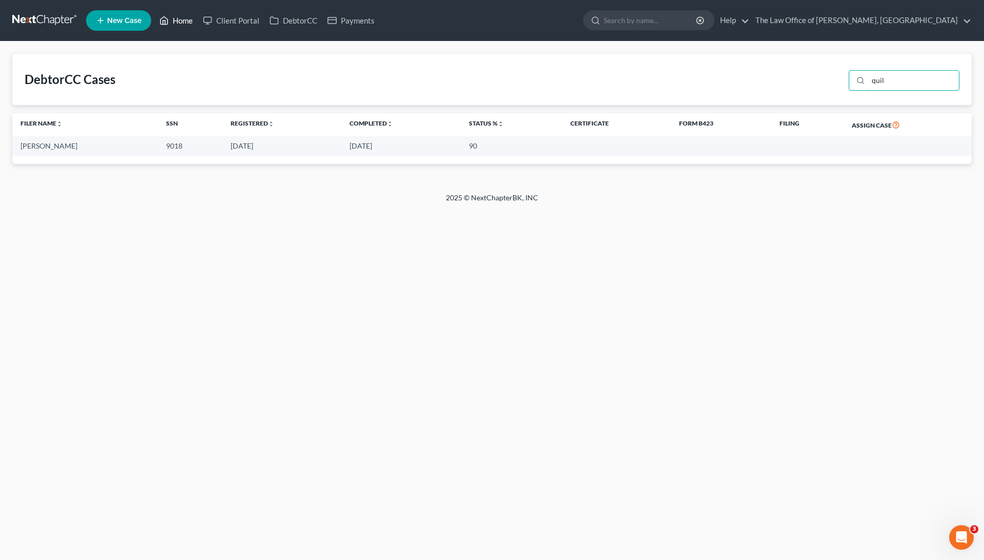
type input "quil"
click at [189, 22] on link "Home" at bounding box center [176, 20] width 44 height 18
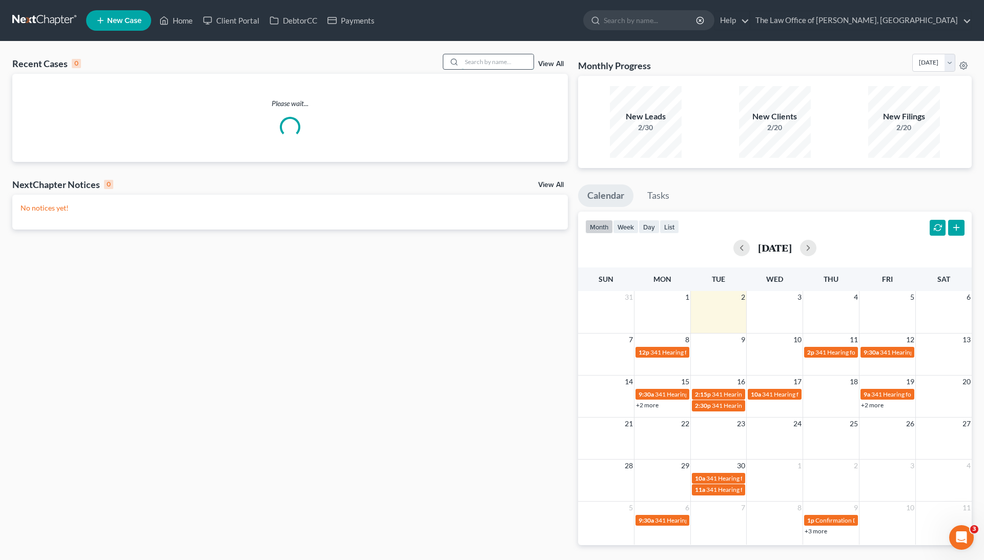
click at [499, 65] on input "search" at bounding box center [498, 61] width 72 height 15
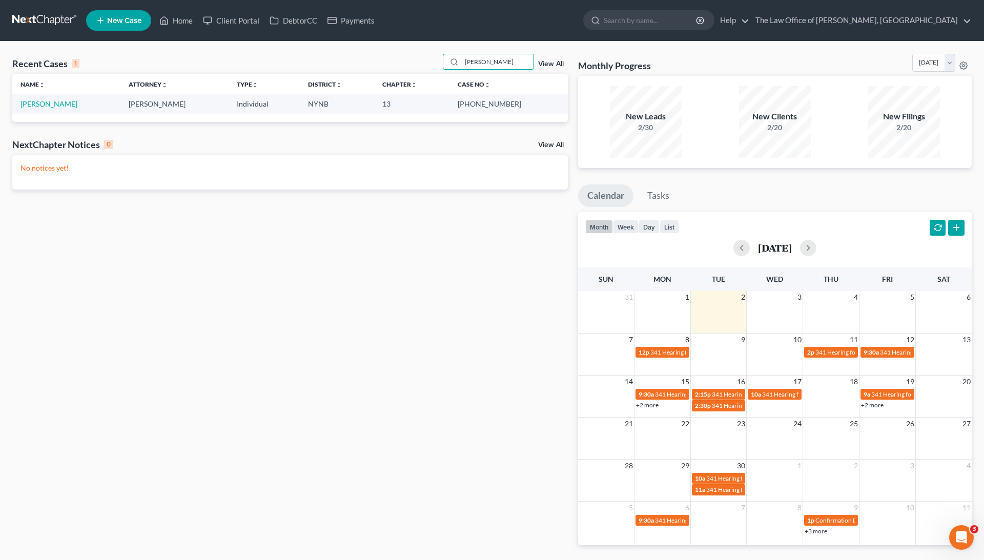
type input "boll"
drag, startPoint x: 491, startPoint y: 103, endPoint x: 521, endPoint y: 104, distance: 30.8
click at [521, 104] on td "[PHONE_NUMBER]" at bounding box center [509, 103] width 118 height 19
copy td "20-10901"
click at [66, 107] on link "[PERSON_NAME]" at bounding box center [49, 103] width 57 height 9
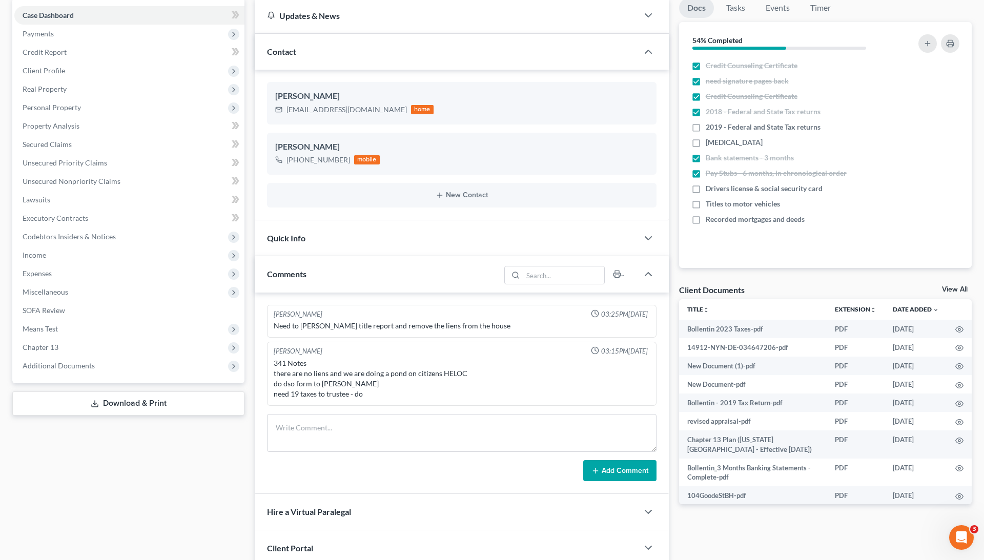
scroll to position [144, 0]
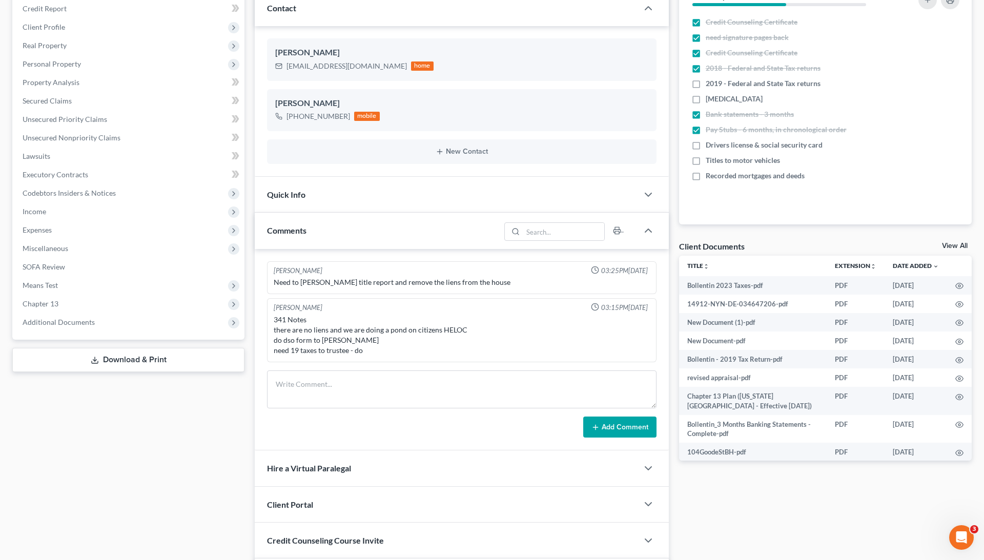
click at [947, 243] on link "View All" at bounding box center [955, 246] width 26 height 7
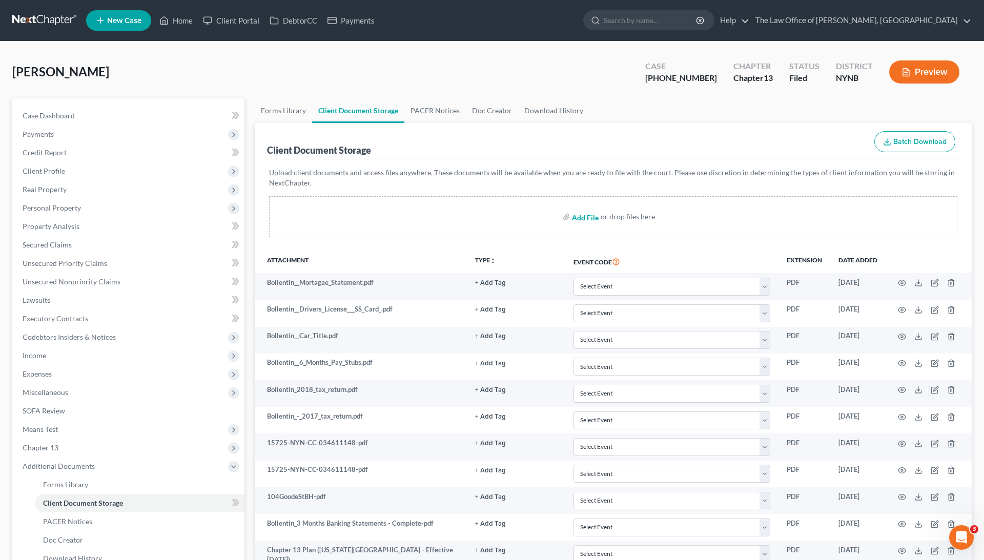
click at [583, 217] on input "file" at bounding box center [584, 217] width 25 height 18
type input "C:\fakepath\Bollentin, John - 2024 tax return.pdf"
click at [187, 17] on link "Home" at bounding box center [176, 20] width 44 height 18
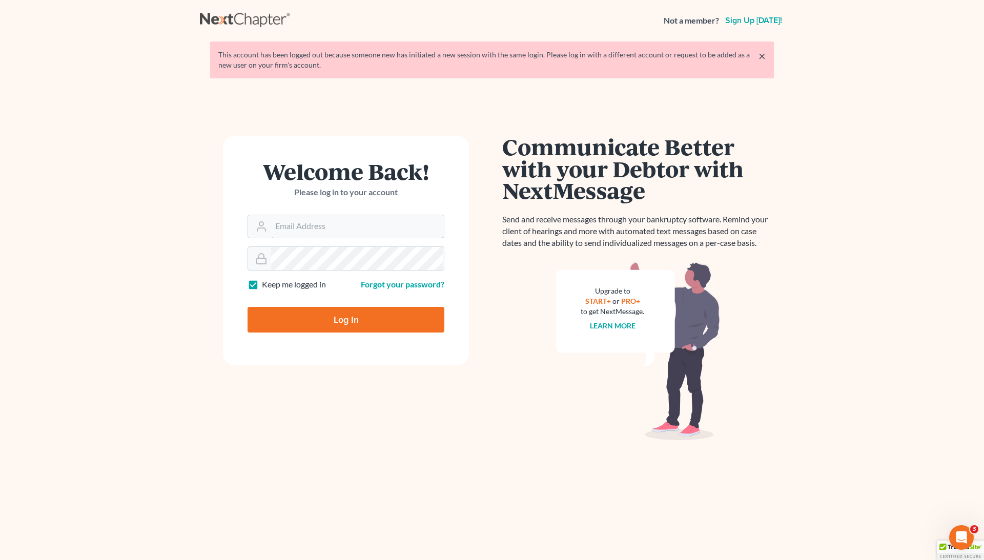
type input "pa@mvnlaw.com"
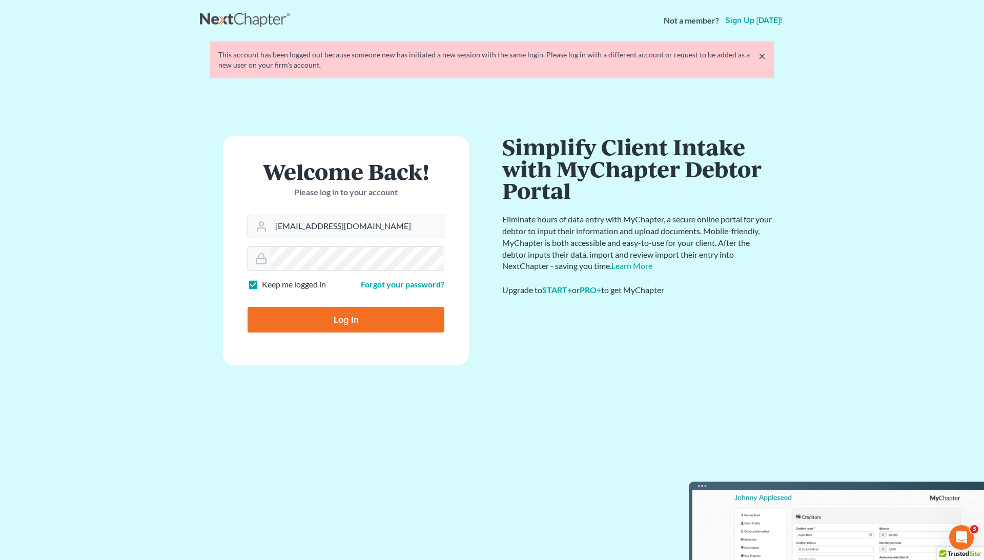
click at [339, 323] on input "Log In" at bounding box center [346, 320] width 197 height 26
type input "Thinking..."
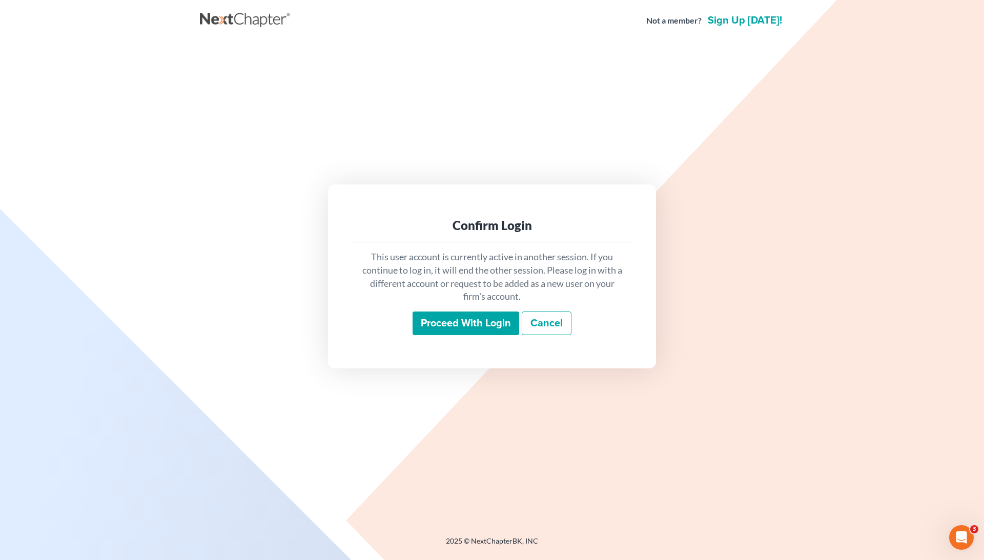
click at [435, 329] on input "Proceed with login" at bounding box center [466, 324] width 107 height 24
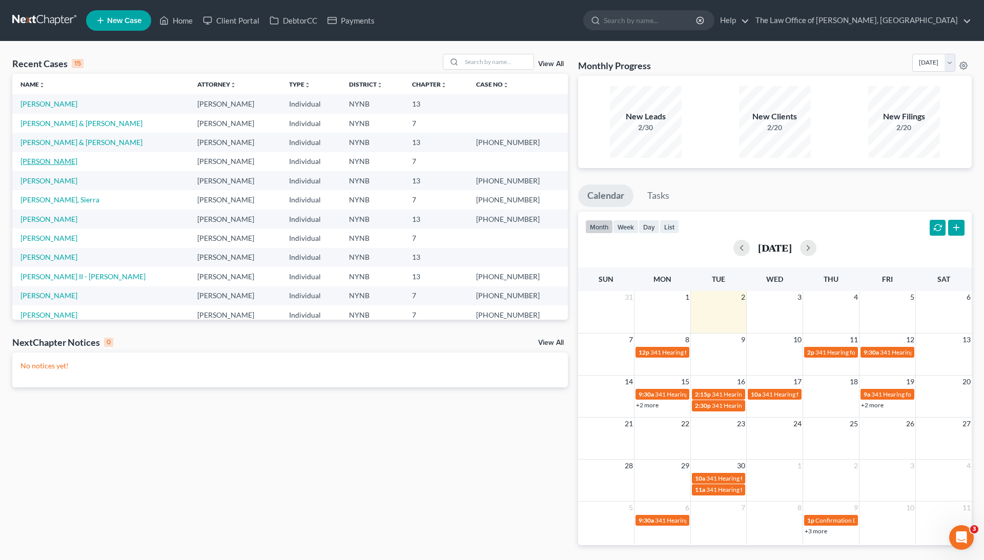
click at [70, 157] on link "[PERSON_NAME]" at bounding box center [49, 161] width 57 height 9
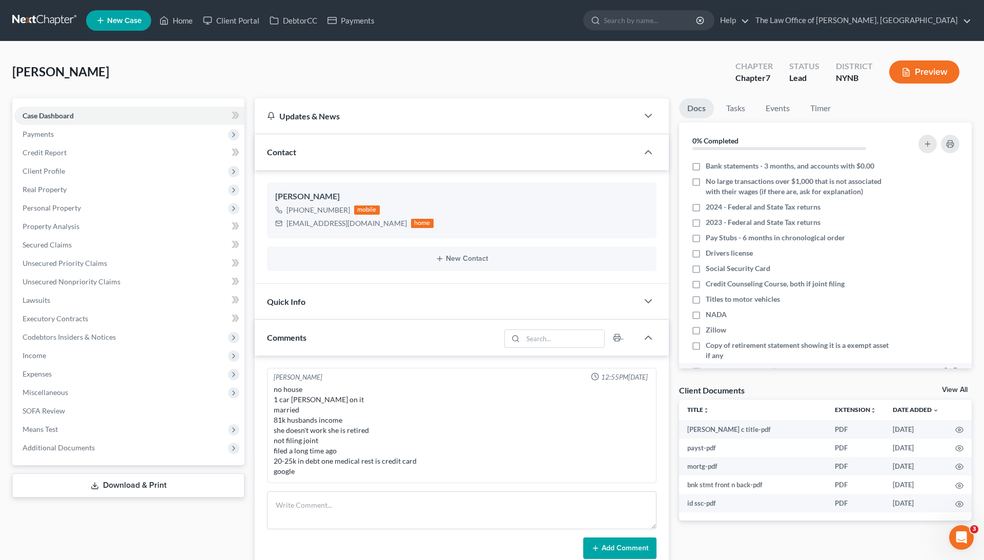
scroll to position [484, 0]
click at [952, 388] on link "View All" at bounding box center [955, 390] width 26 height 7
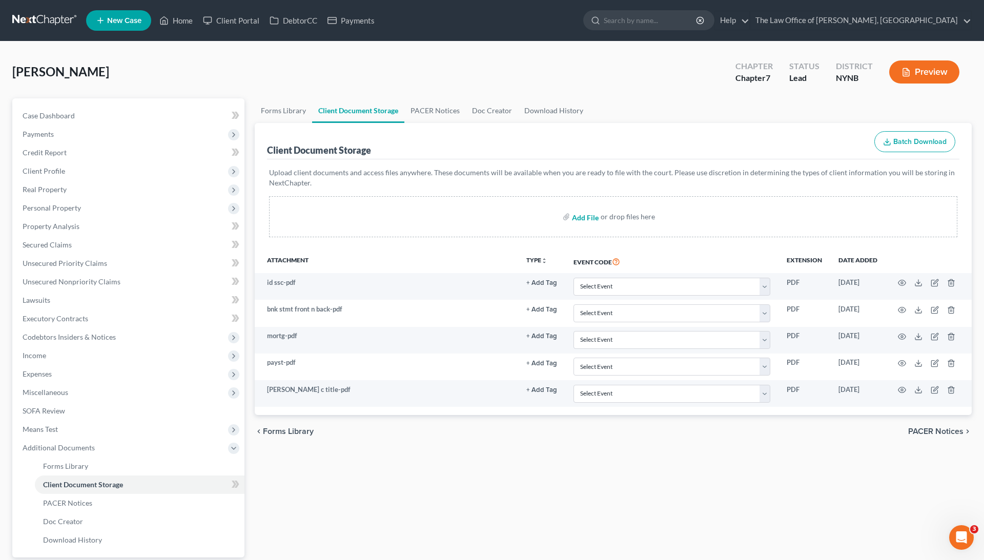
click at [596, 218] on input "file" at bounding box center [584, 217] width 25 height 18
type input "C:\fakepath\23 taxes.pdf"
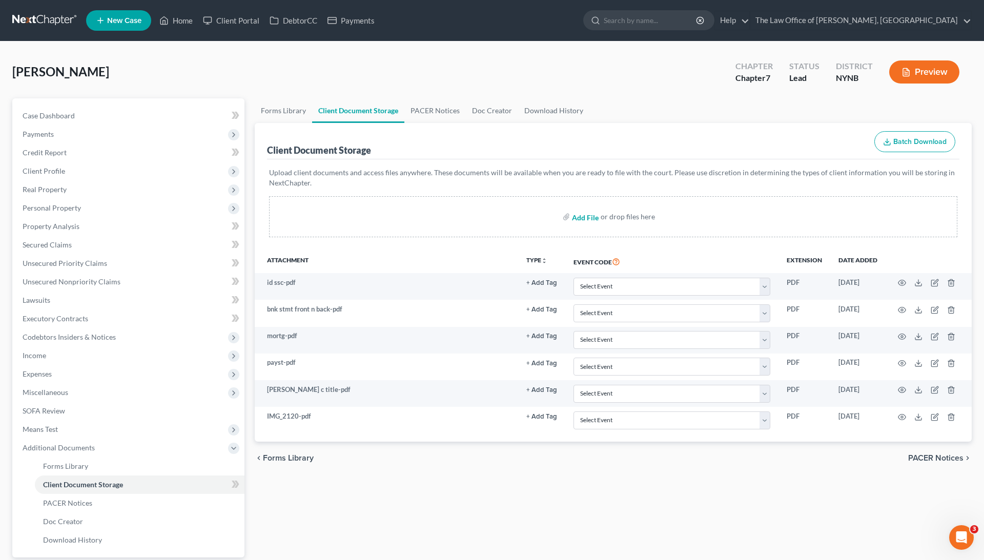
click at [583, 216] on input "file" at bounding box center [584, 217] width 25 height 18
type input "C:\fakepath\23 taxes.pdf.zip"
click at [580, 218] on input "file" at bounding box center [584, 217] width 25 height 18
type input "C:\fakepath\24 taxes 2.pdf"
